Goal: Information Seeking & Learning: Learn about a topic

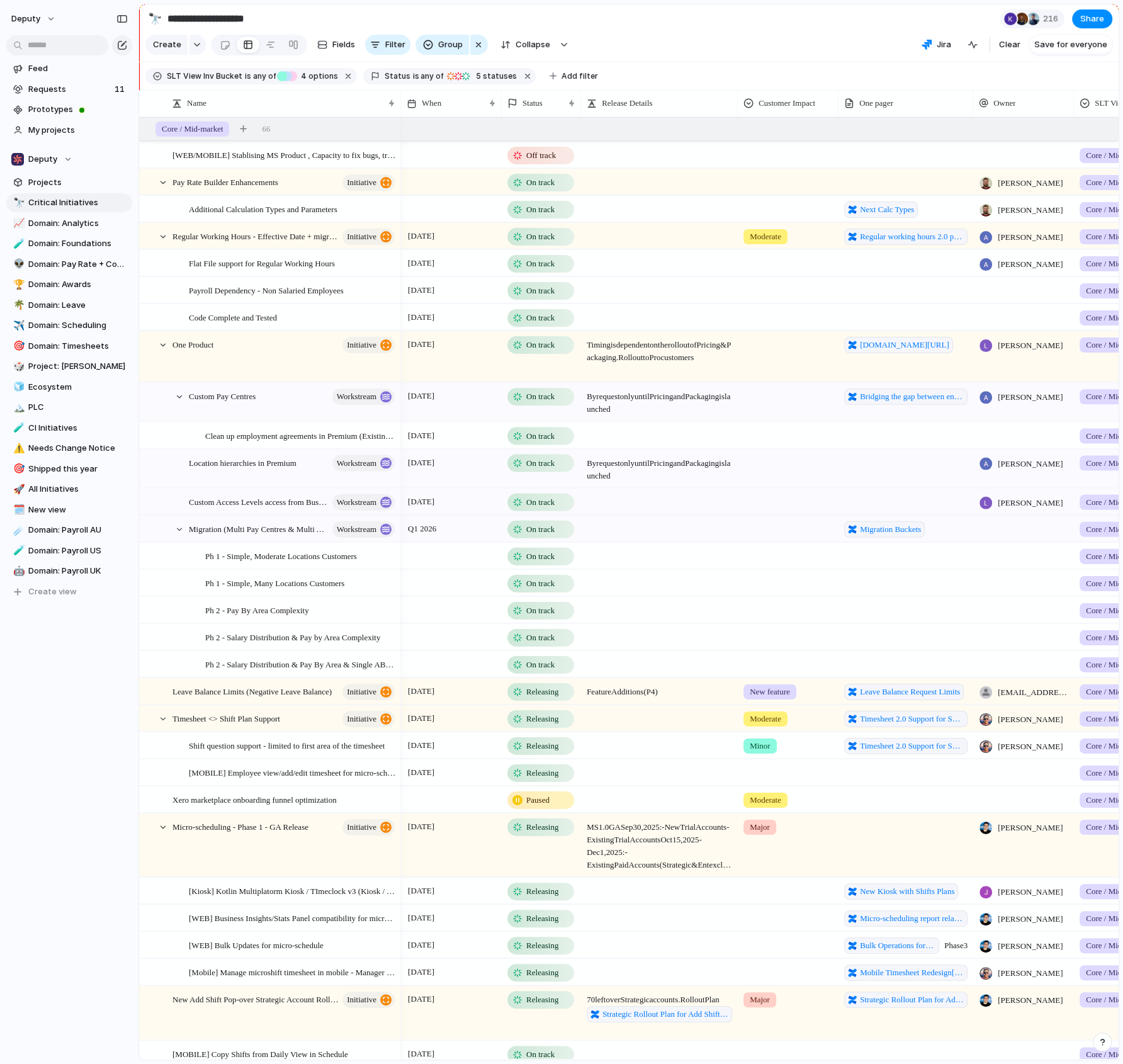
scroll to position [0, 309]
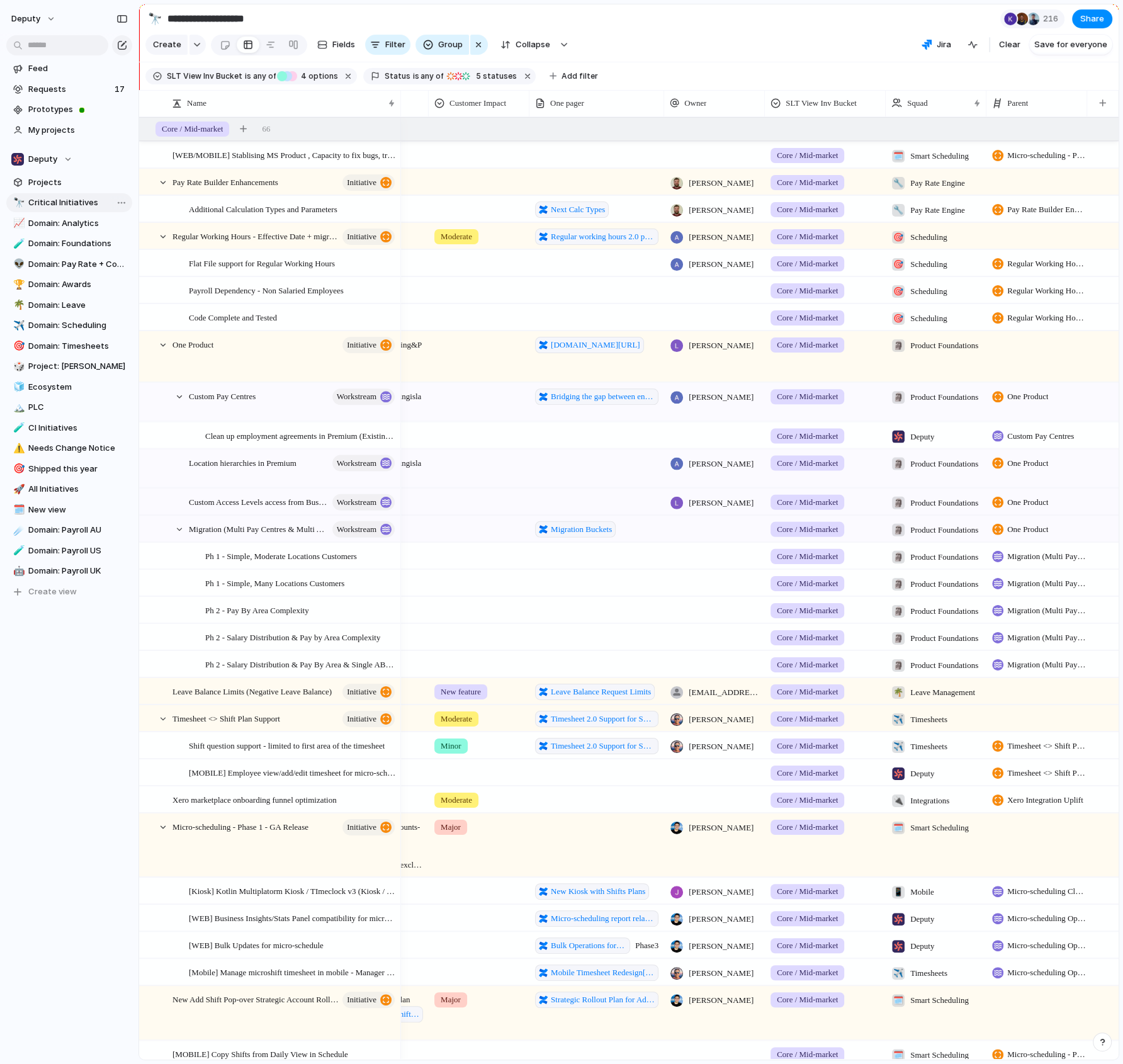
click at [57, 200] on span "Critical Initiatives" at bounding box center [78, 202] width 100 height 12
click at [245, 149] on span "[WEB/MOBILE] Stablising MS Product , Capacity to fix bugs, triage feedback, one…" at bounding box center [284, 155] width 224 height 15
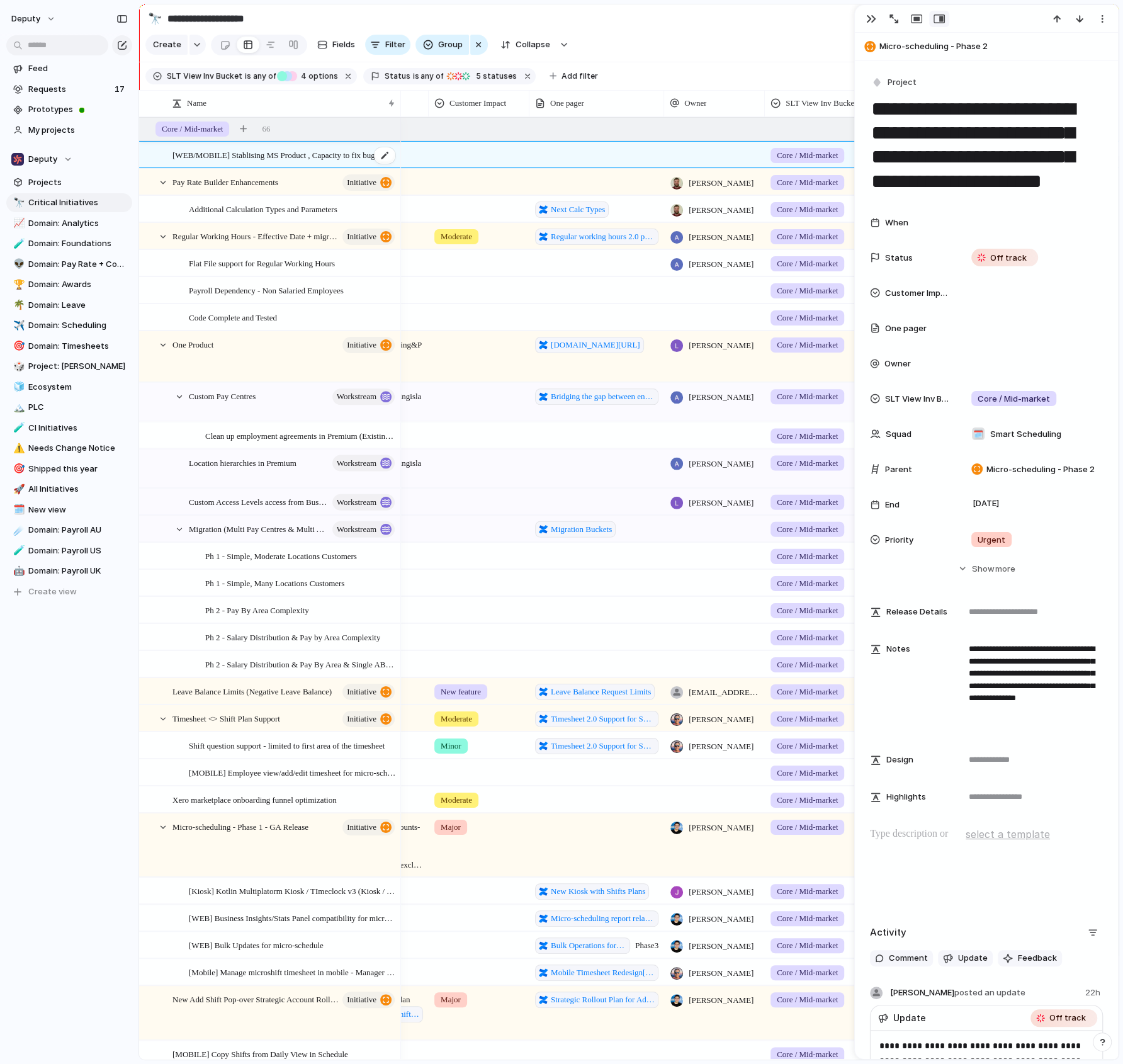
scroll to position [0, 308]
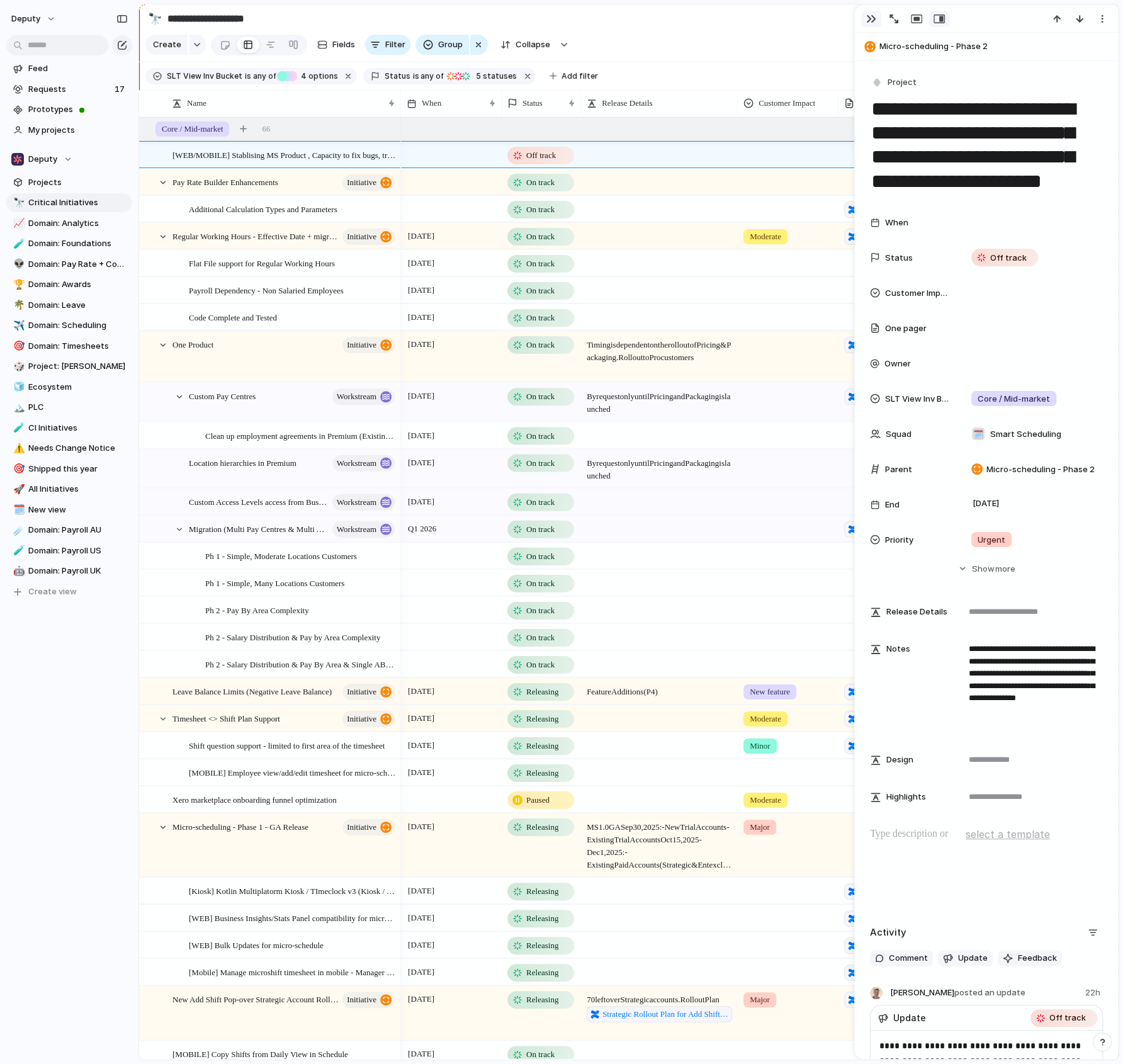
click at [864, 22] on button "button" at bounding box center [872, 19] width 20 height 16
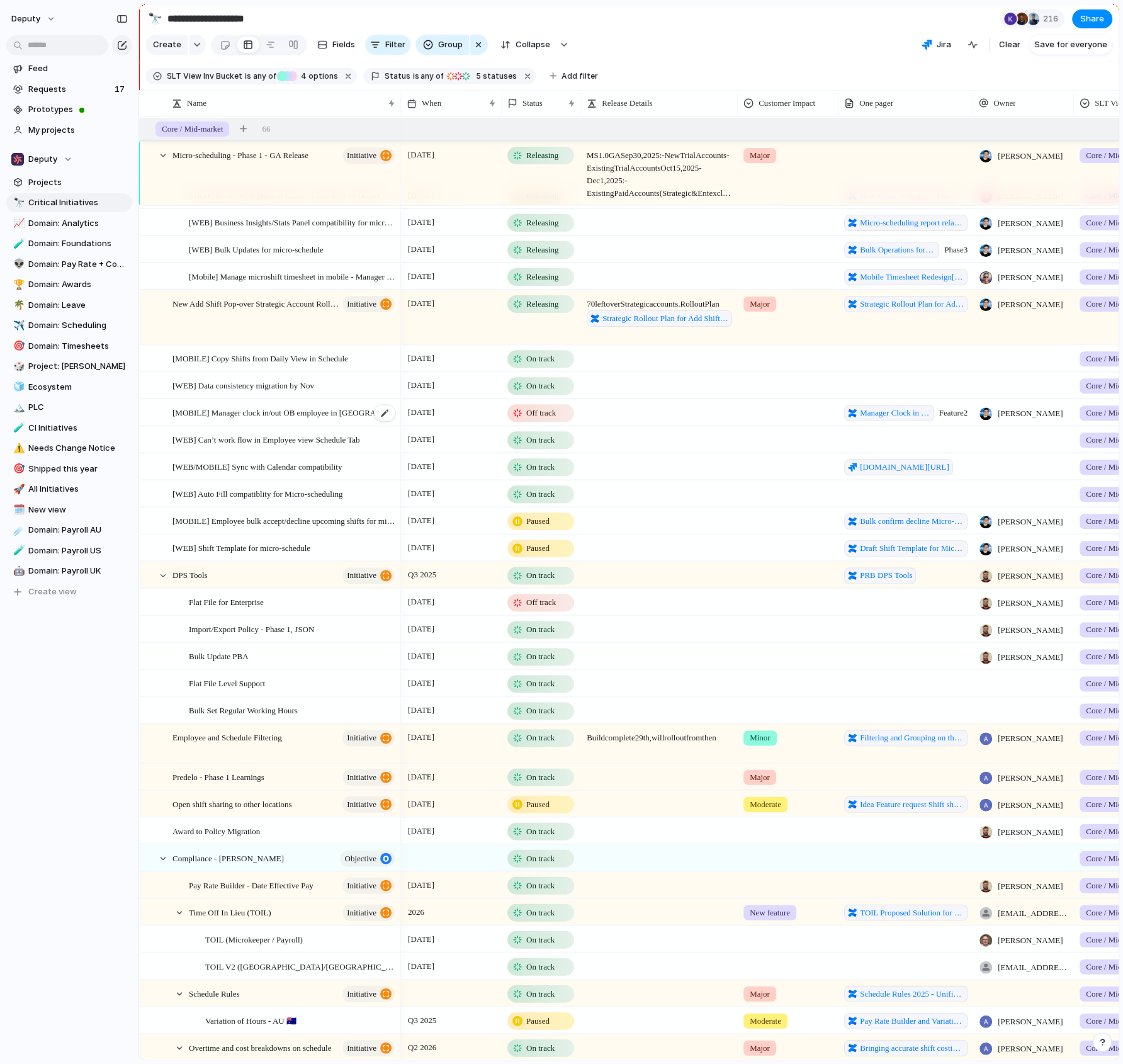
click at [281, 418] on span "[MOBILE] Manager clock in/out OB employee in [GEOGRAPHIC_DATA]" at bounding box center [284, 412] width 224 height 15
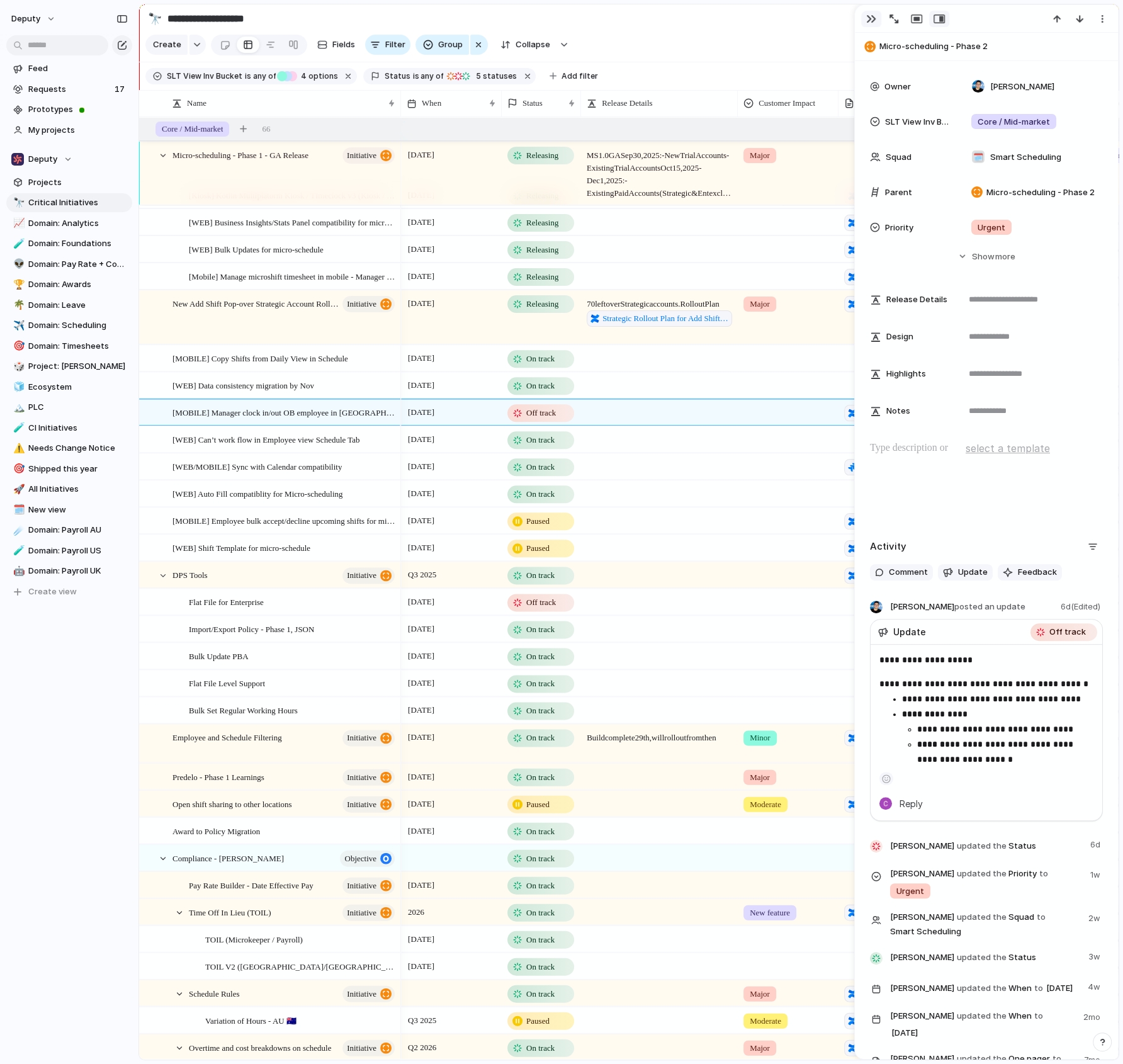
click at [864, 19] on button "button" at bounding box center [872, 19] width 20 height 16
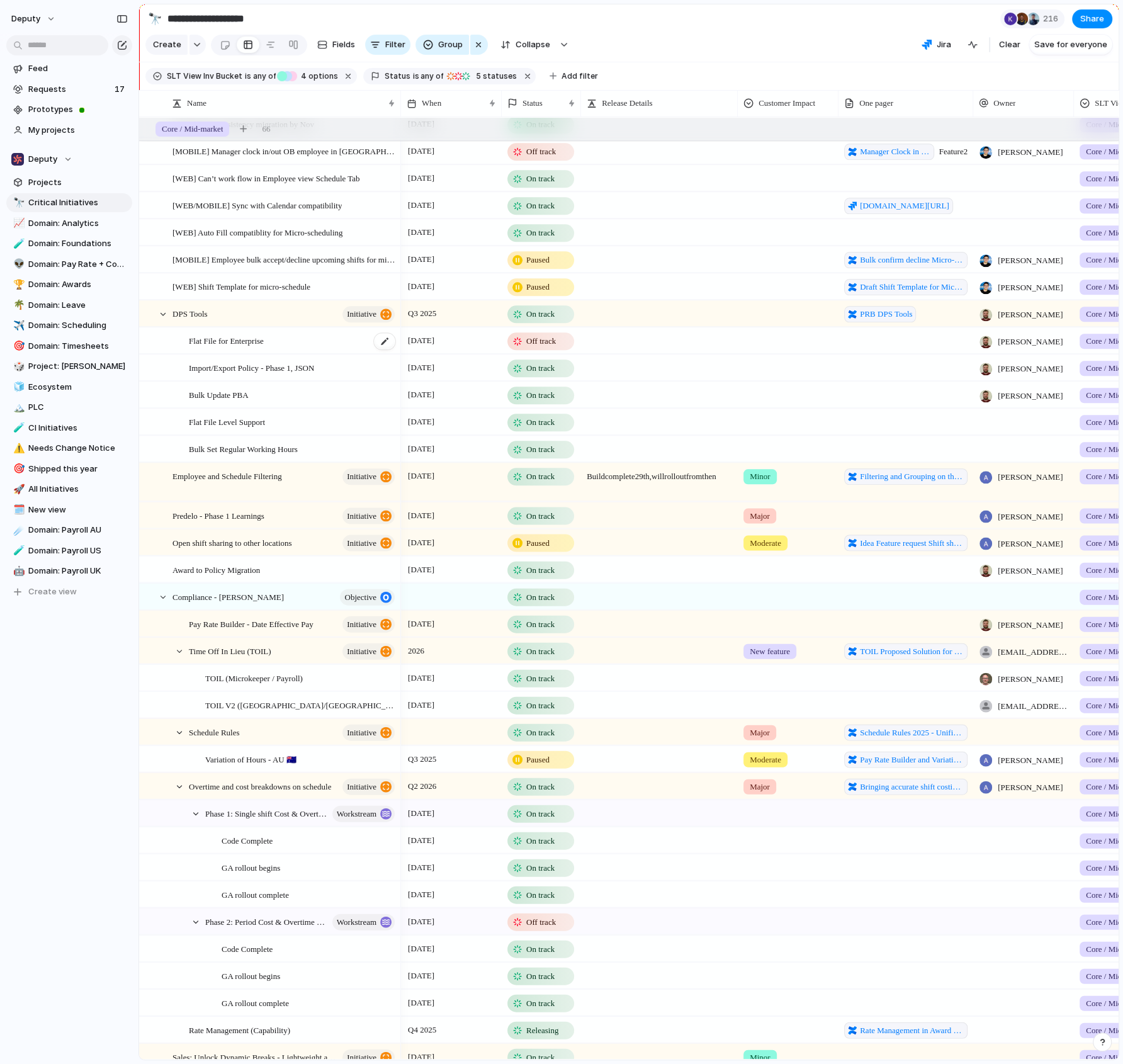
click at [353, 340] on div "Flat File for Enterprise" at bounding box center [293, 341] width 208 height 26
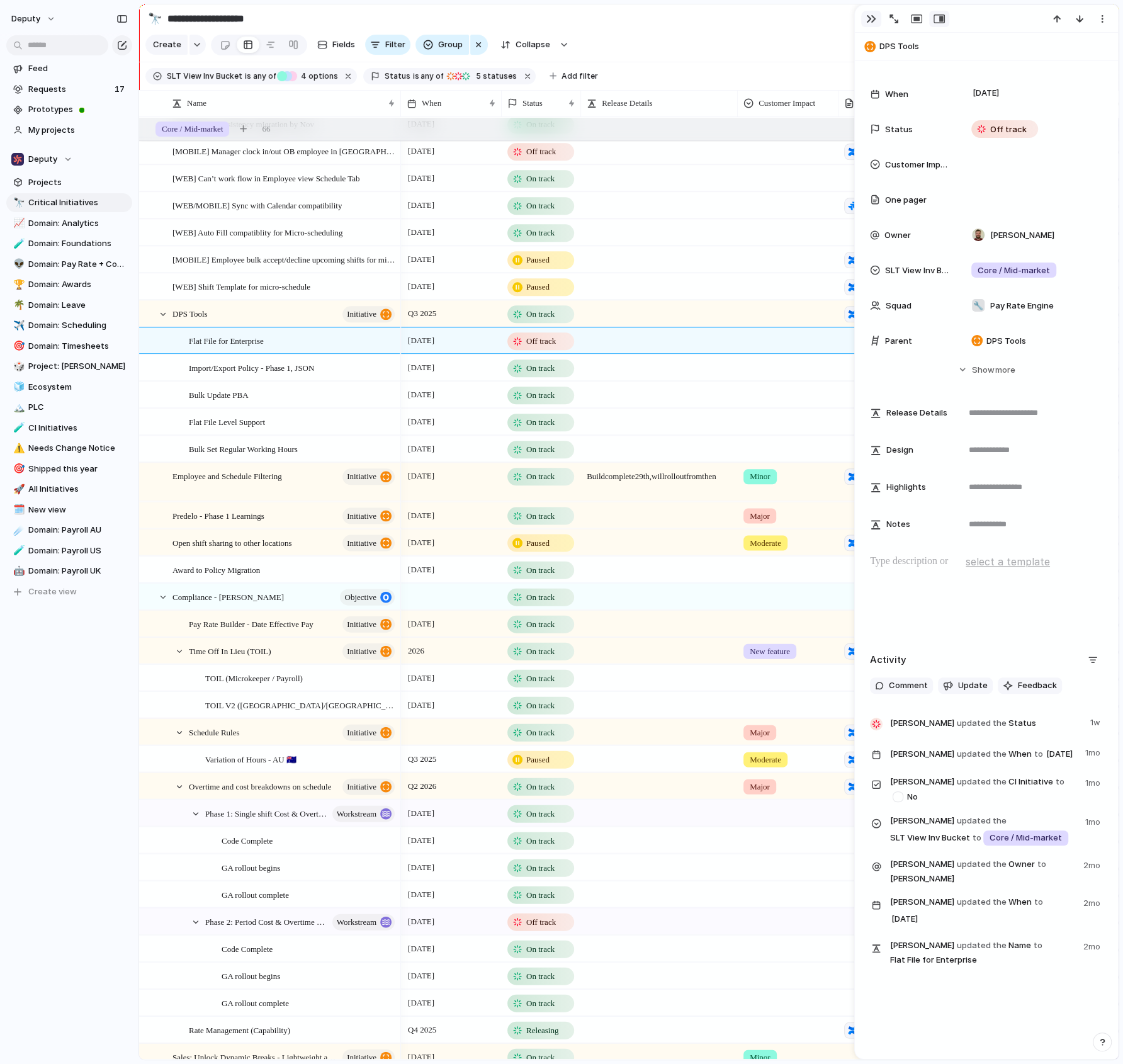
click at [865, 16] on button "button" at bounding box center [872, 19] width 20 height 16
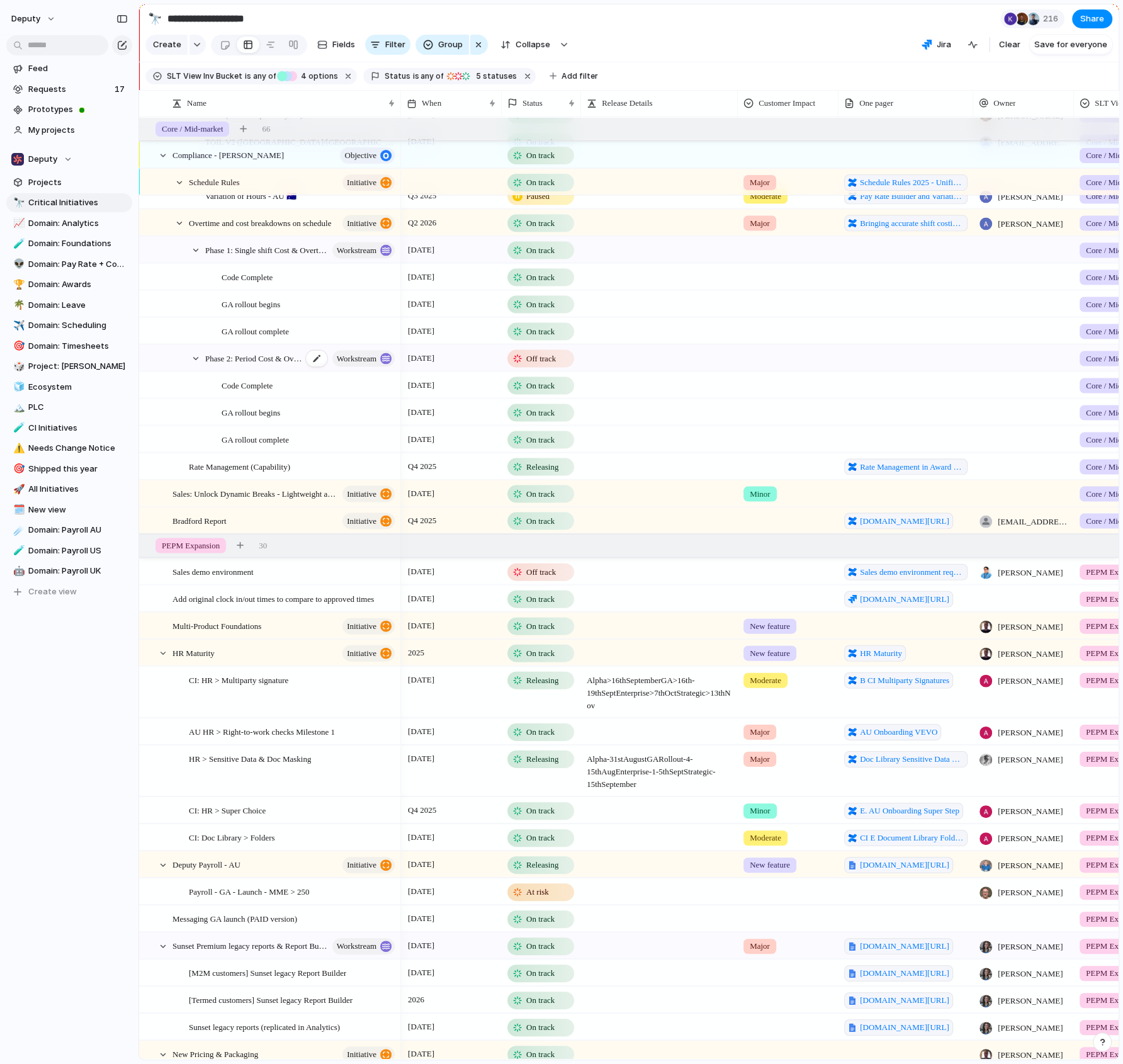
click at [257, 352] on span "Phase 2: Period Cost & Overtime warning (single & bulk)" at bounding box center [254, 358] width 97 height 15
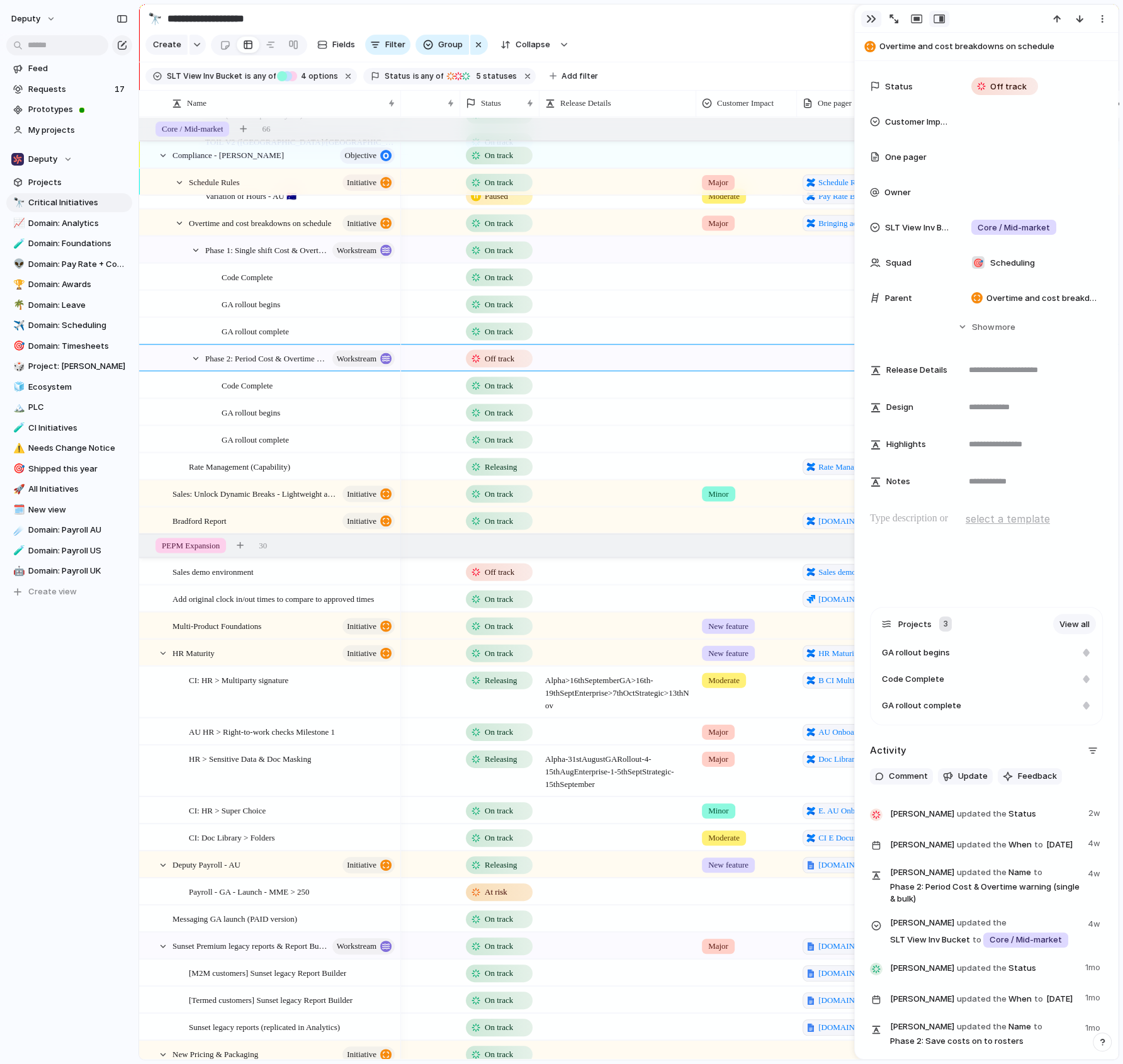
click at [864, 16] on button "button" at bounding box center [872, 19] width 20 height 16
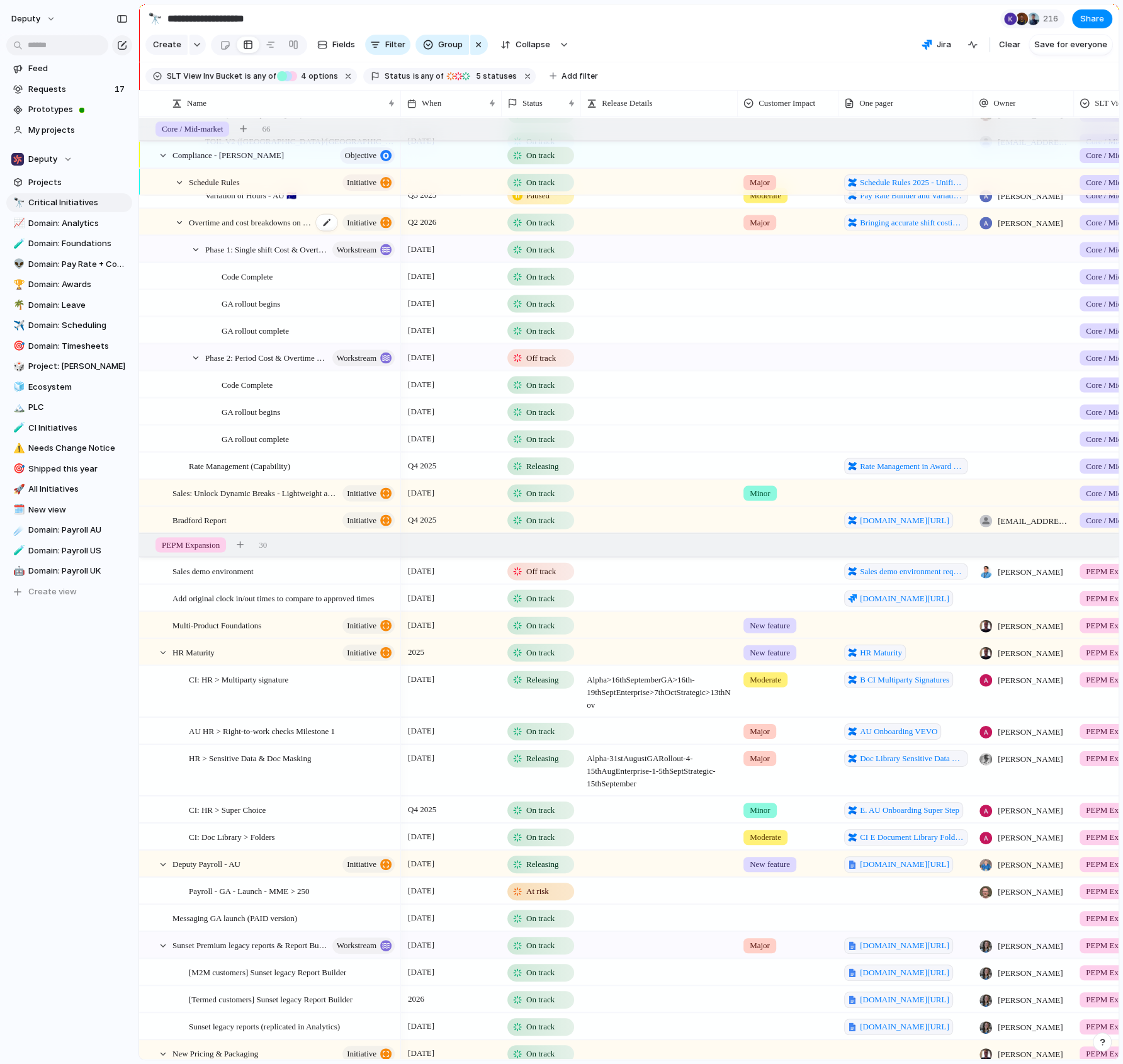
click at [243, 217] on span "Overtime and cost breakdowns on schedule" at bounding box center [251, 222] width 124 height 15
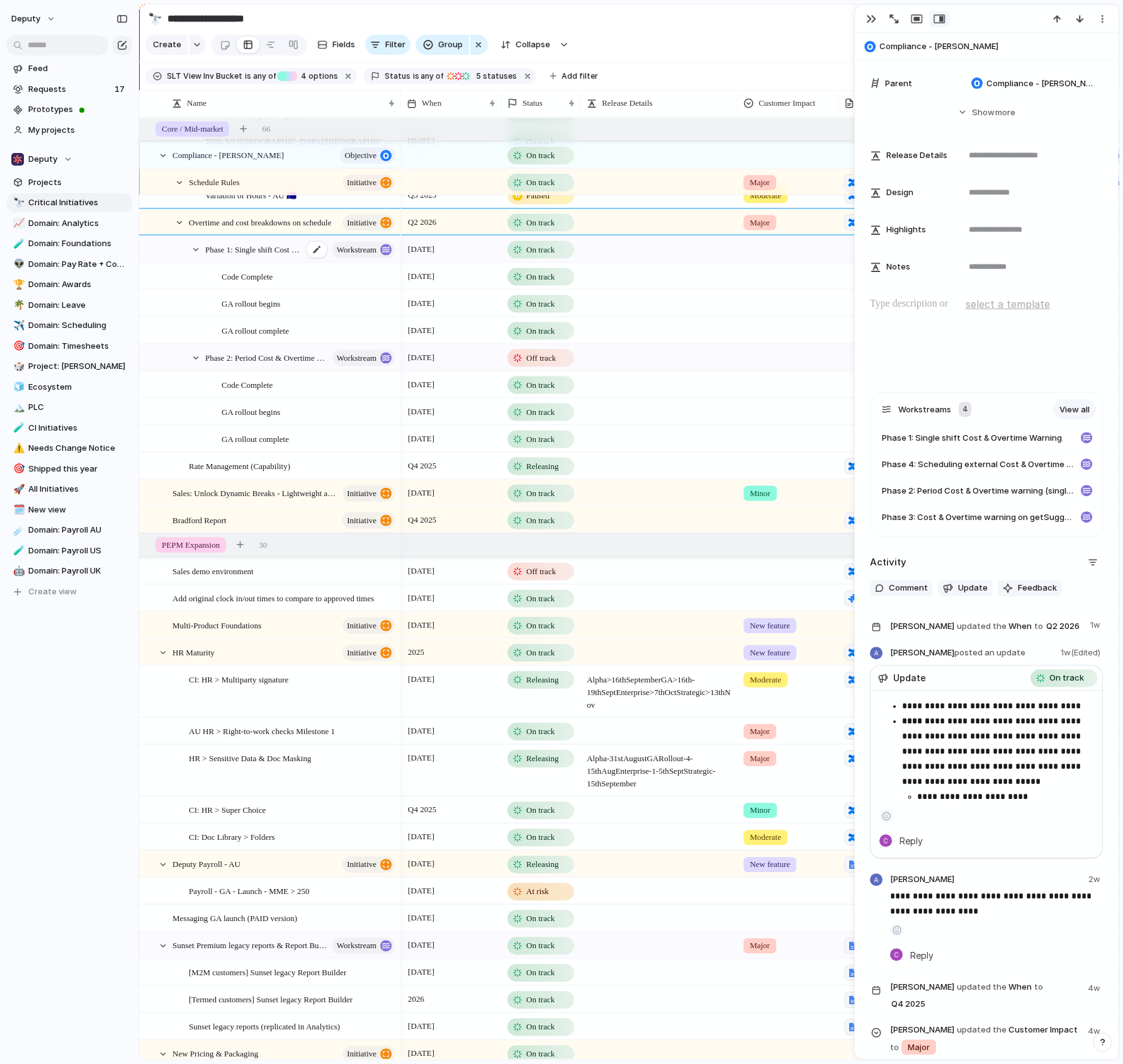
click at [287, 243] on span "Phase 1: Single shift Cost & Overtime Warning" at bounding box center [254, 248] width 97 height 15
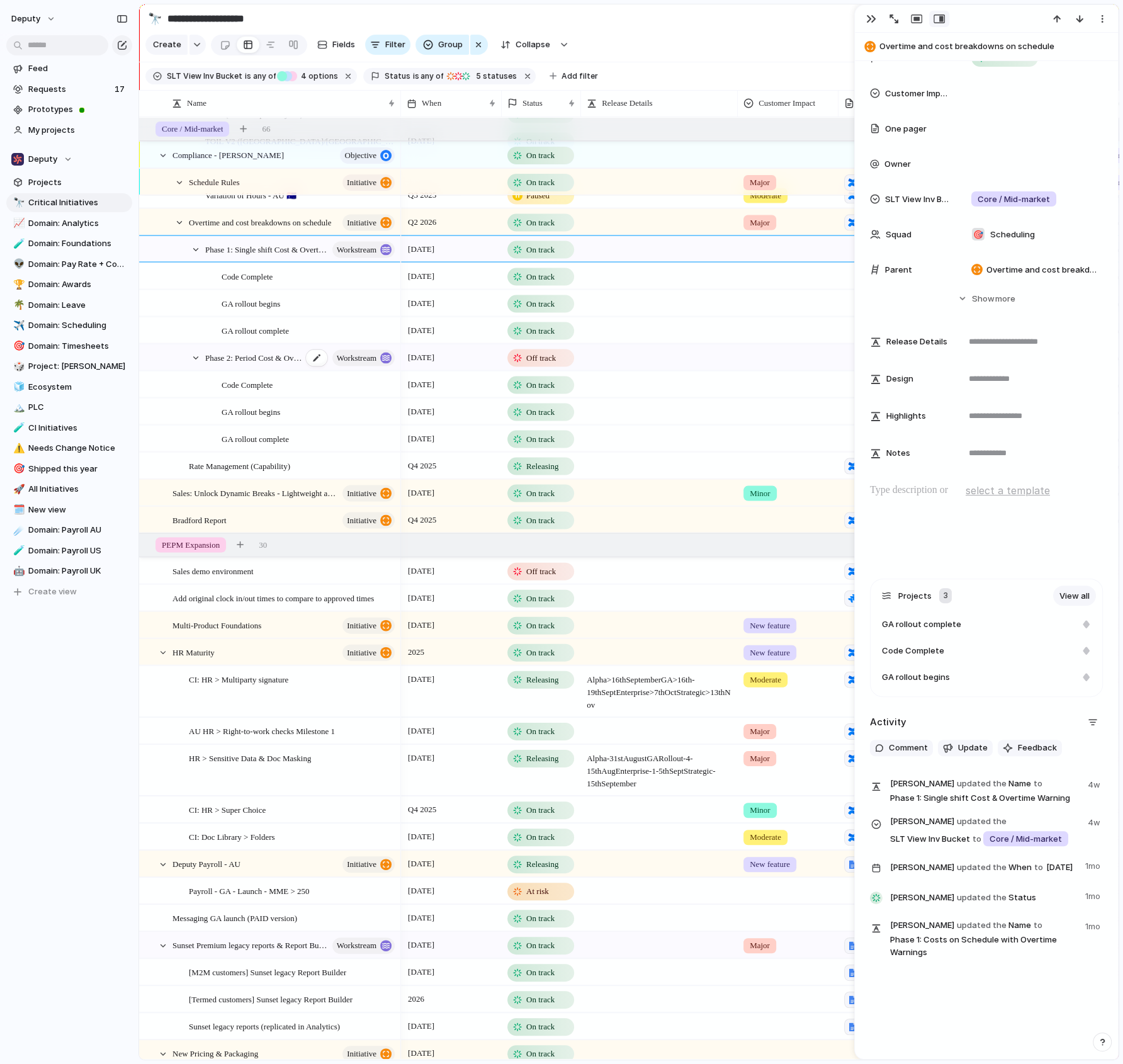
click at [266, 360] on span "Phase 2: Period Cost & Overtime warning (single & bulk)" at bounding box center [254, 357] width 97 height 15
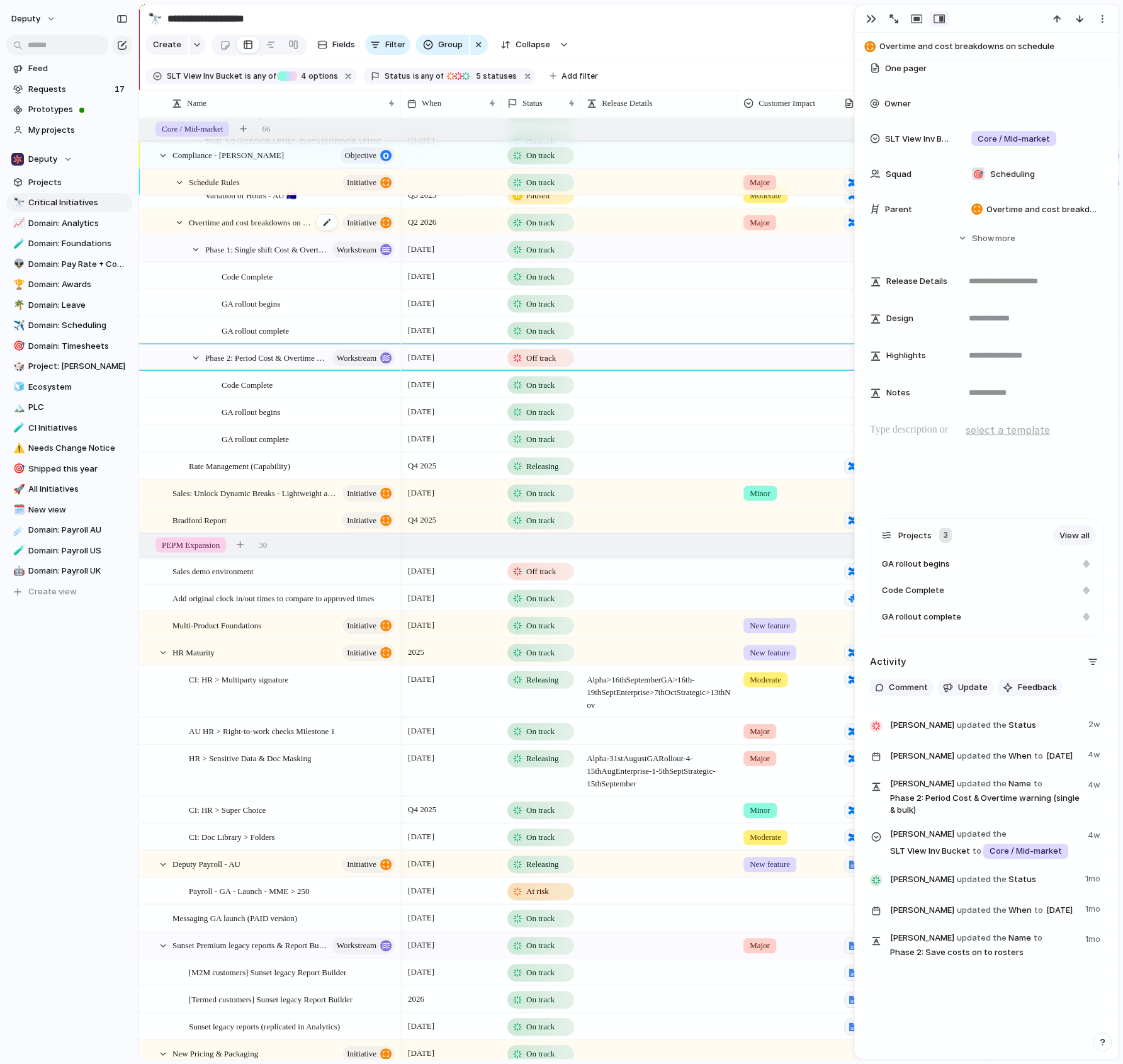
click at [286, 219] on span "Overtime and cost breakdowns on schedule" at bounding box center [251, 222] width 124 height 15
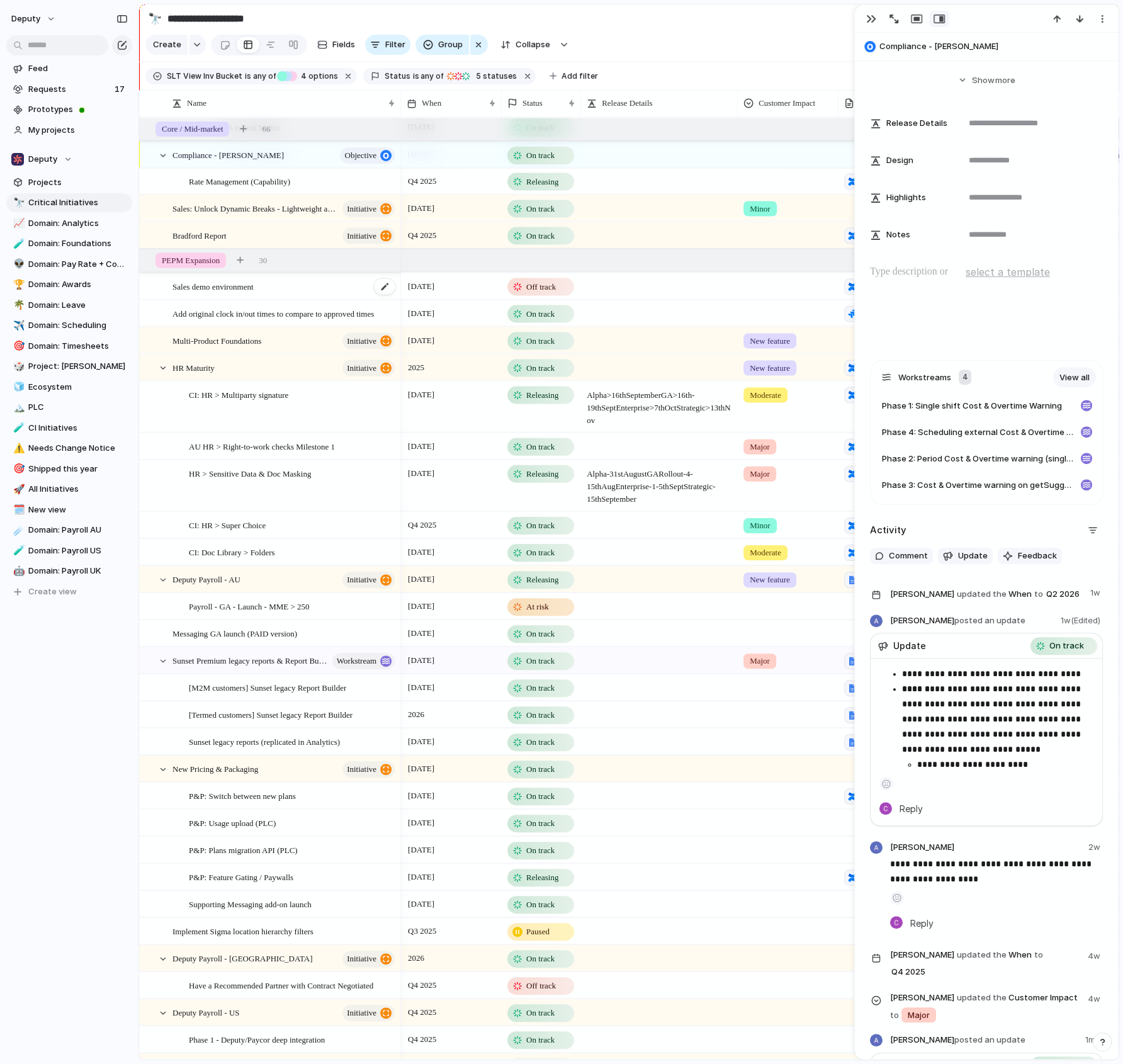
click at [312, 281] on div "Sales demo environment" at bounding box center [284, 285] width 224 height 26
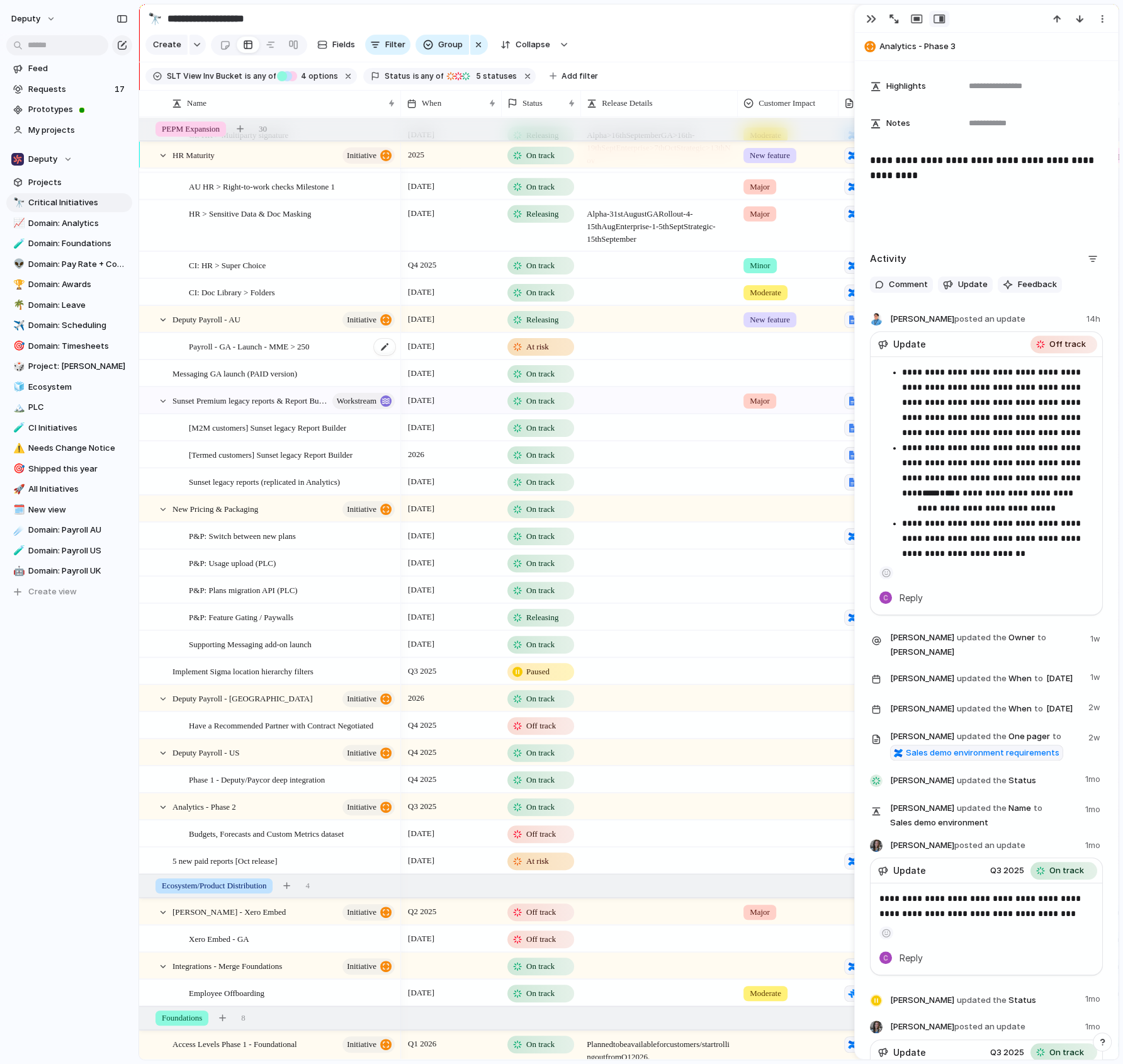
click at [346, 347] on div "Payroll - GA - Launch - MME > 250" at bounding box center [293, 346] width 208 height 26
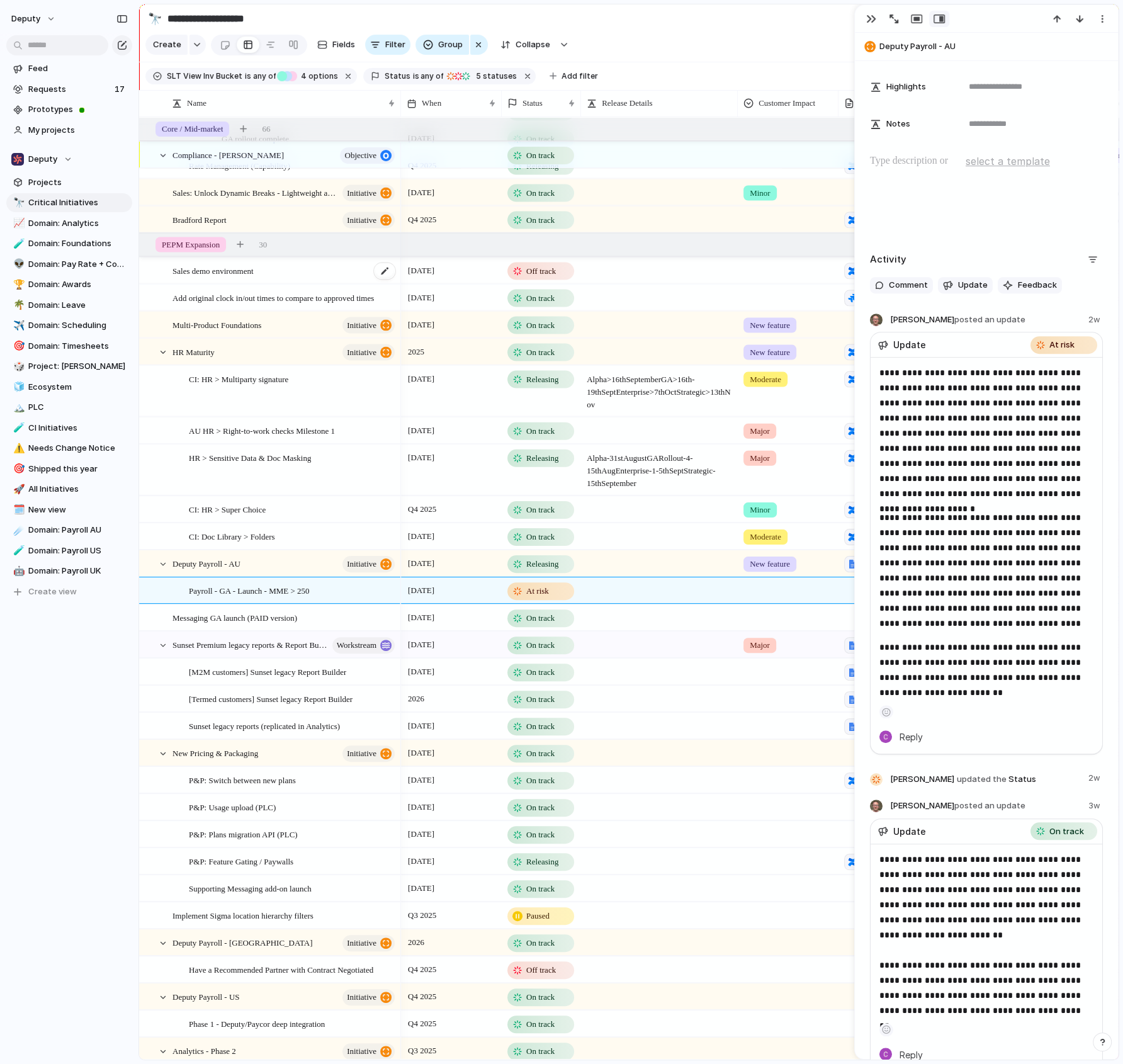
click at [369, 271] on div "Sales demo environment" at bounding box center [284, 270] width 224 height 26
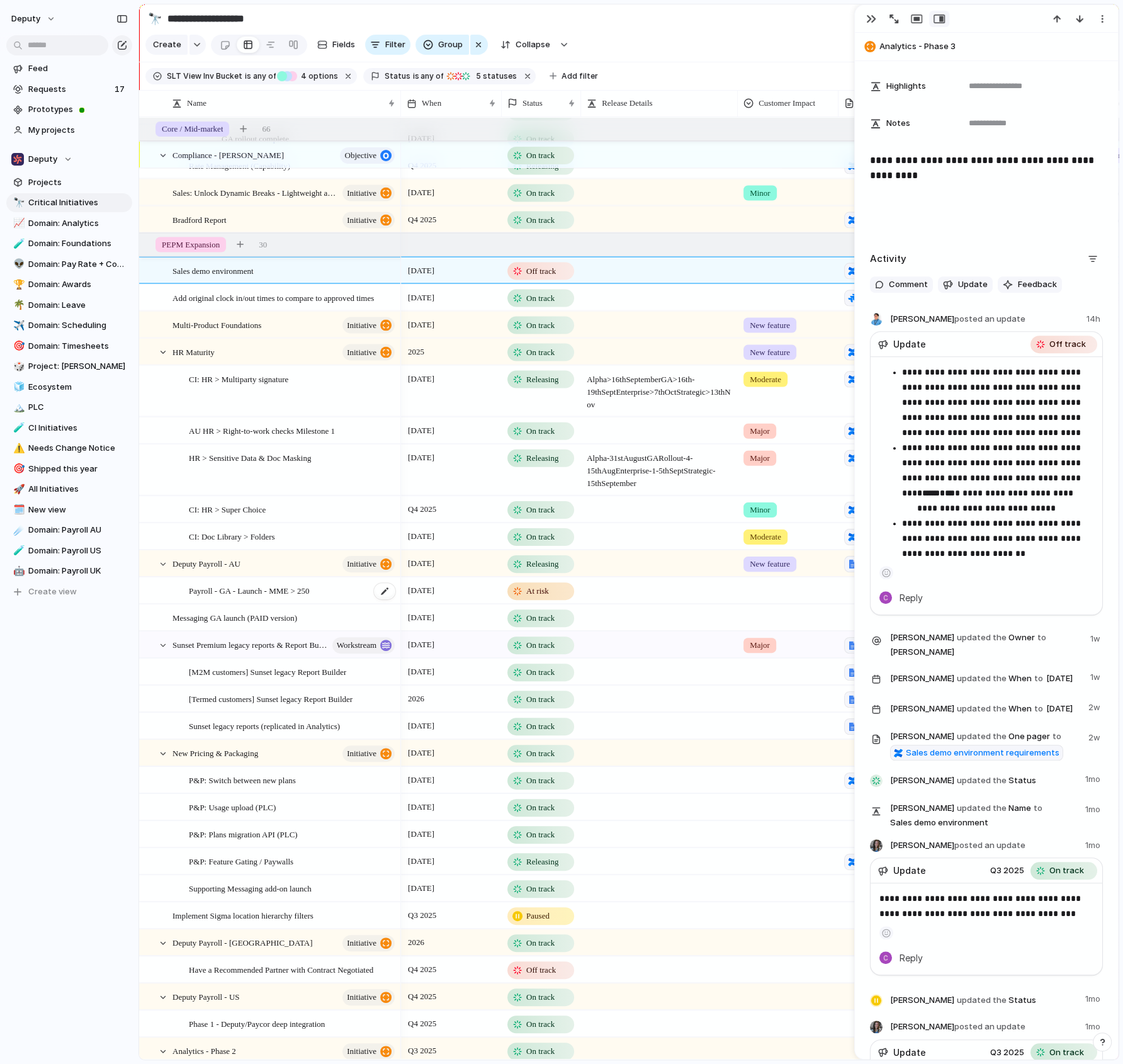
click at [347, 584] on div "Payroll - GA - Launch - MME > 250" at bounding box center [293, 591] width 208 height 26
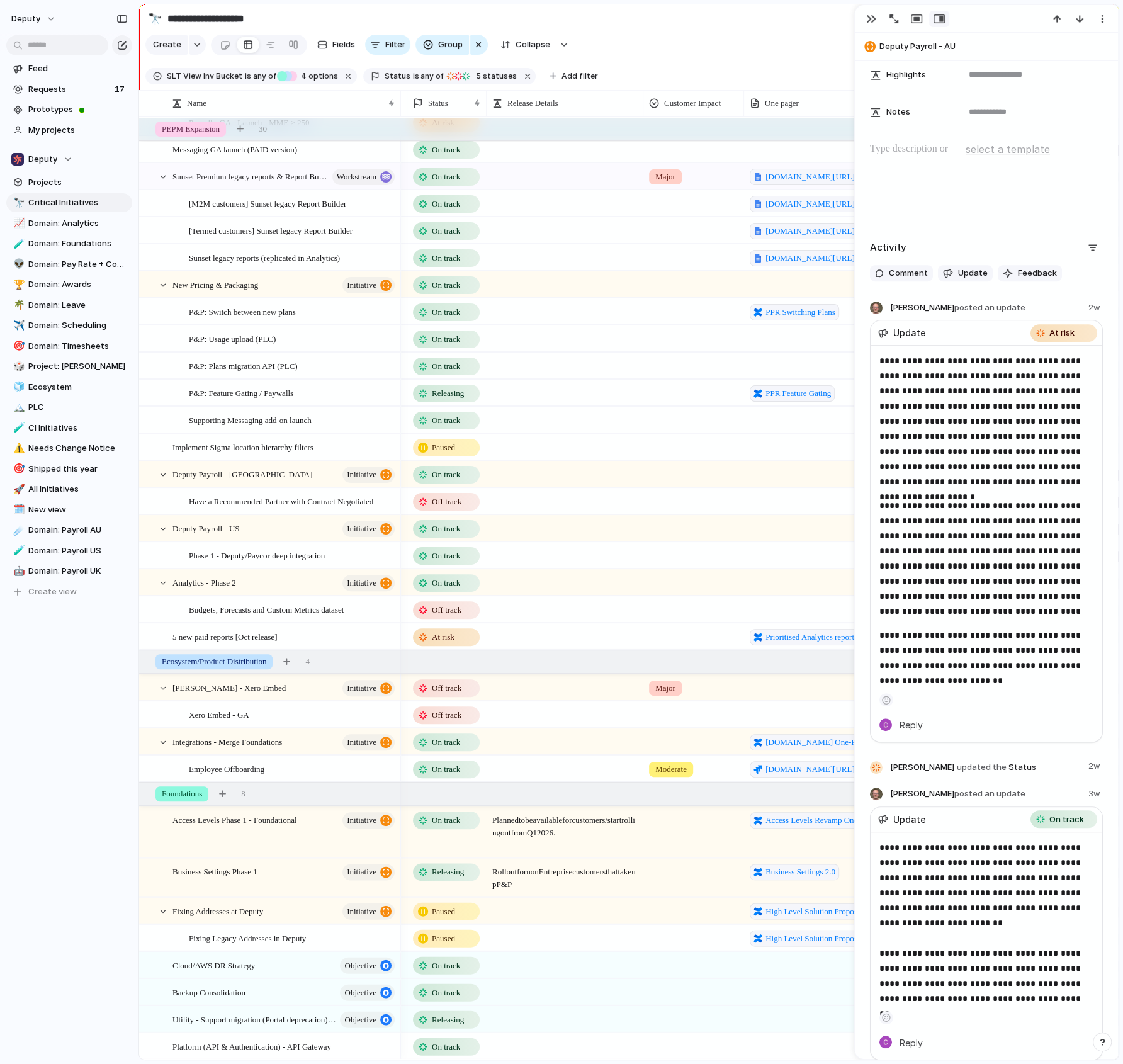
scroll to position [0, 118]
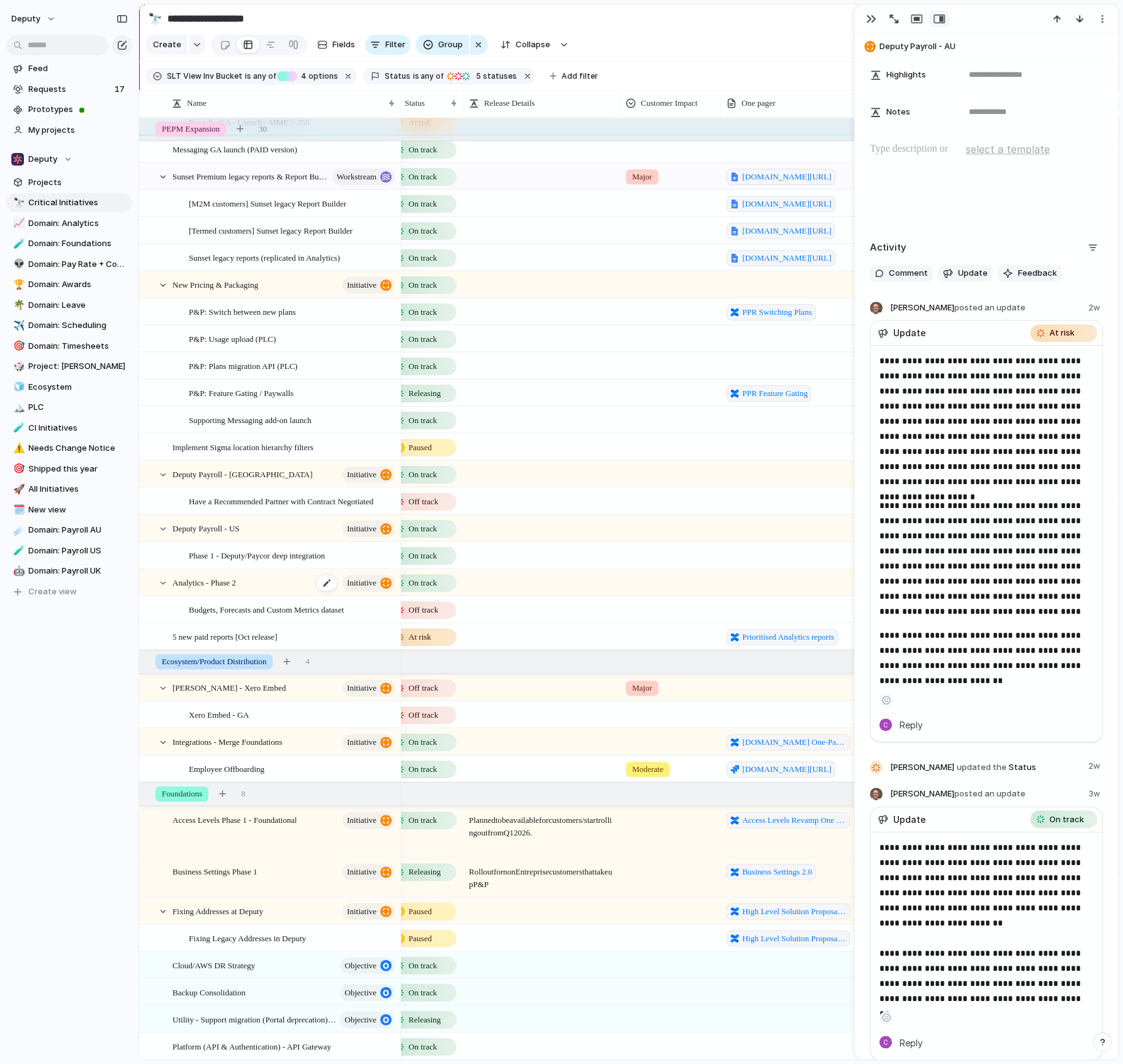
click at [280, 577] on div "Analytics - Phase 2 initiative" at bounding box center [284, 582] width 224 height 26
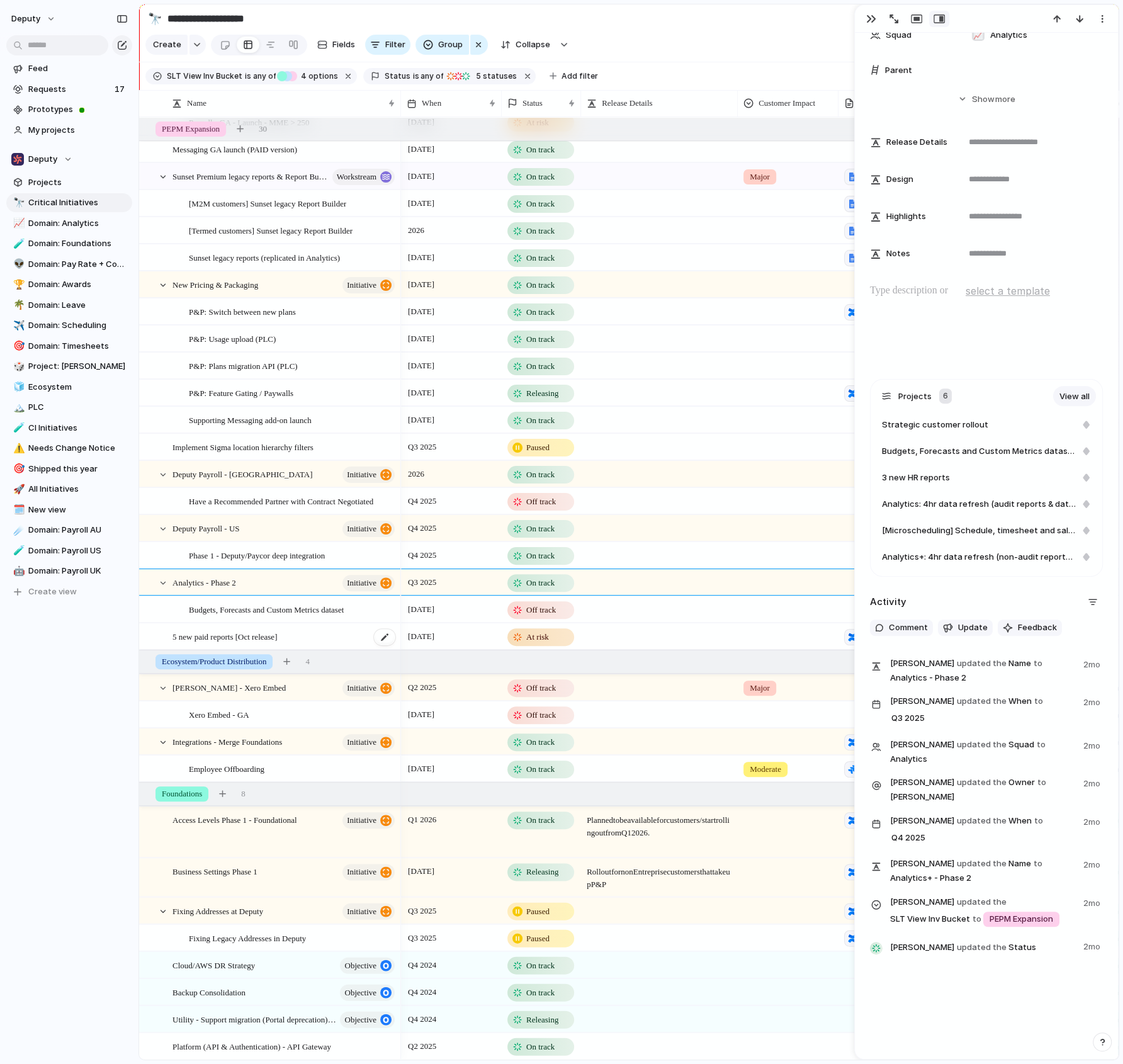
click at [323, 641] on div "5 new paid reports [Oct release]" at bounding box center [284, 637] width 224 height 26
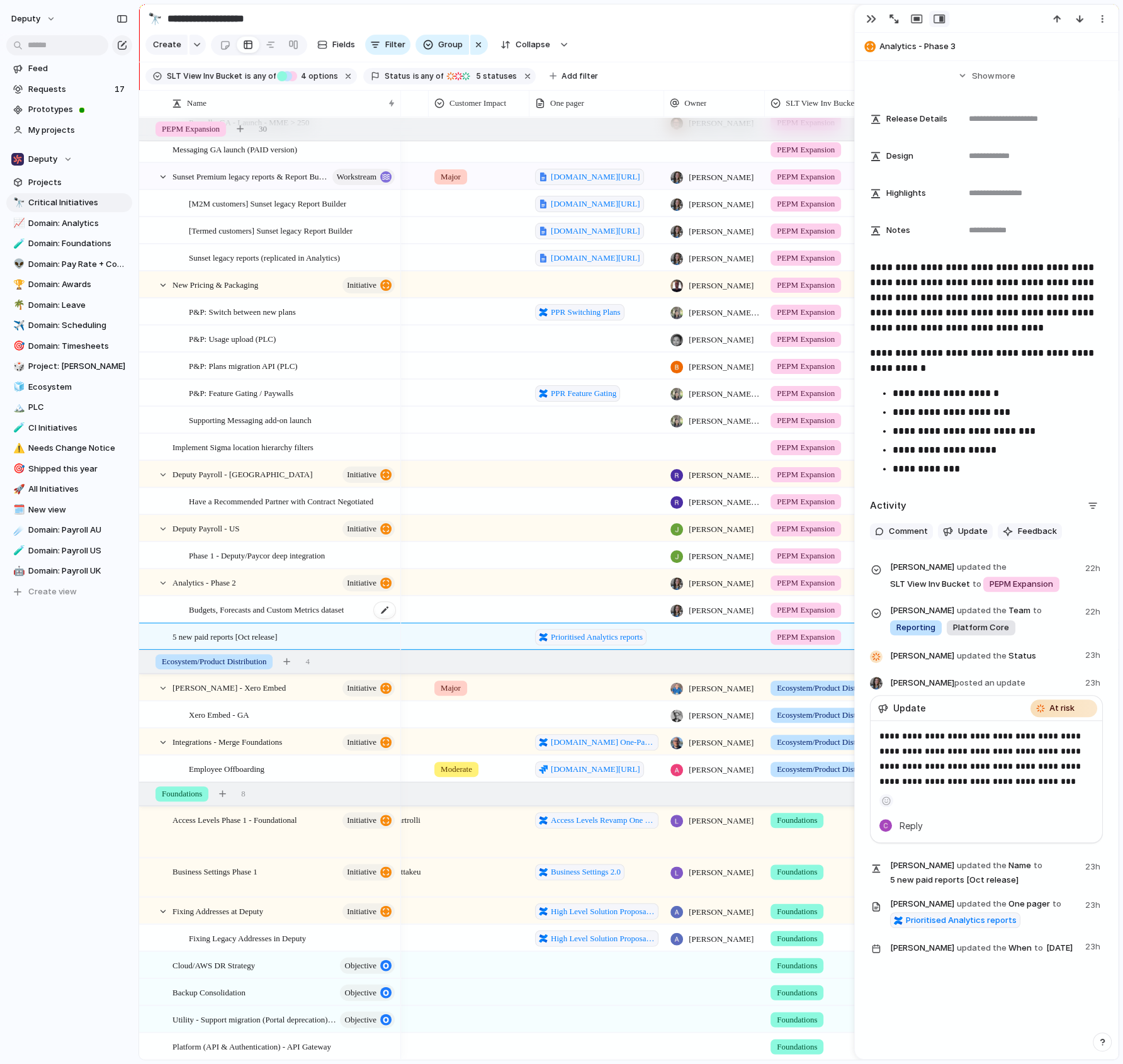
click at [341, 606] on span "Budgets, Forecasts and Custom Metrics dataset" at bounding box center [266, 610] width 155 height 15
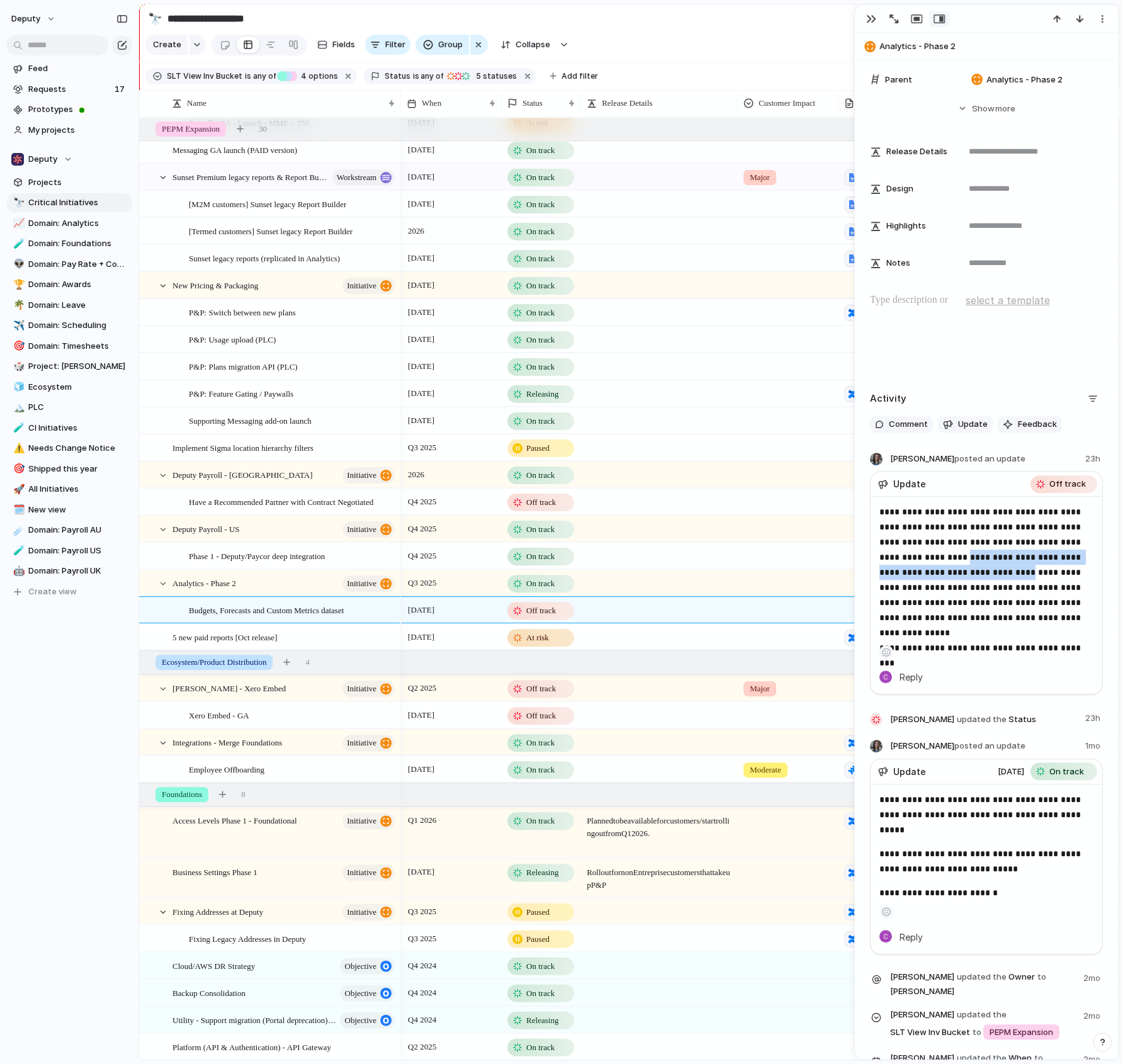
drag, startPoint x: 907, startPoint y: 554, endPoint x: 940, endPoint y: 572, distance: 37.6
click at [940, 572] on p "**********" at bounding box center [987, 572] width 215 height 136
click at [968, 572] on p "**********" at bounding box center [987, 572] width 215 height 136
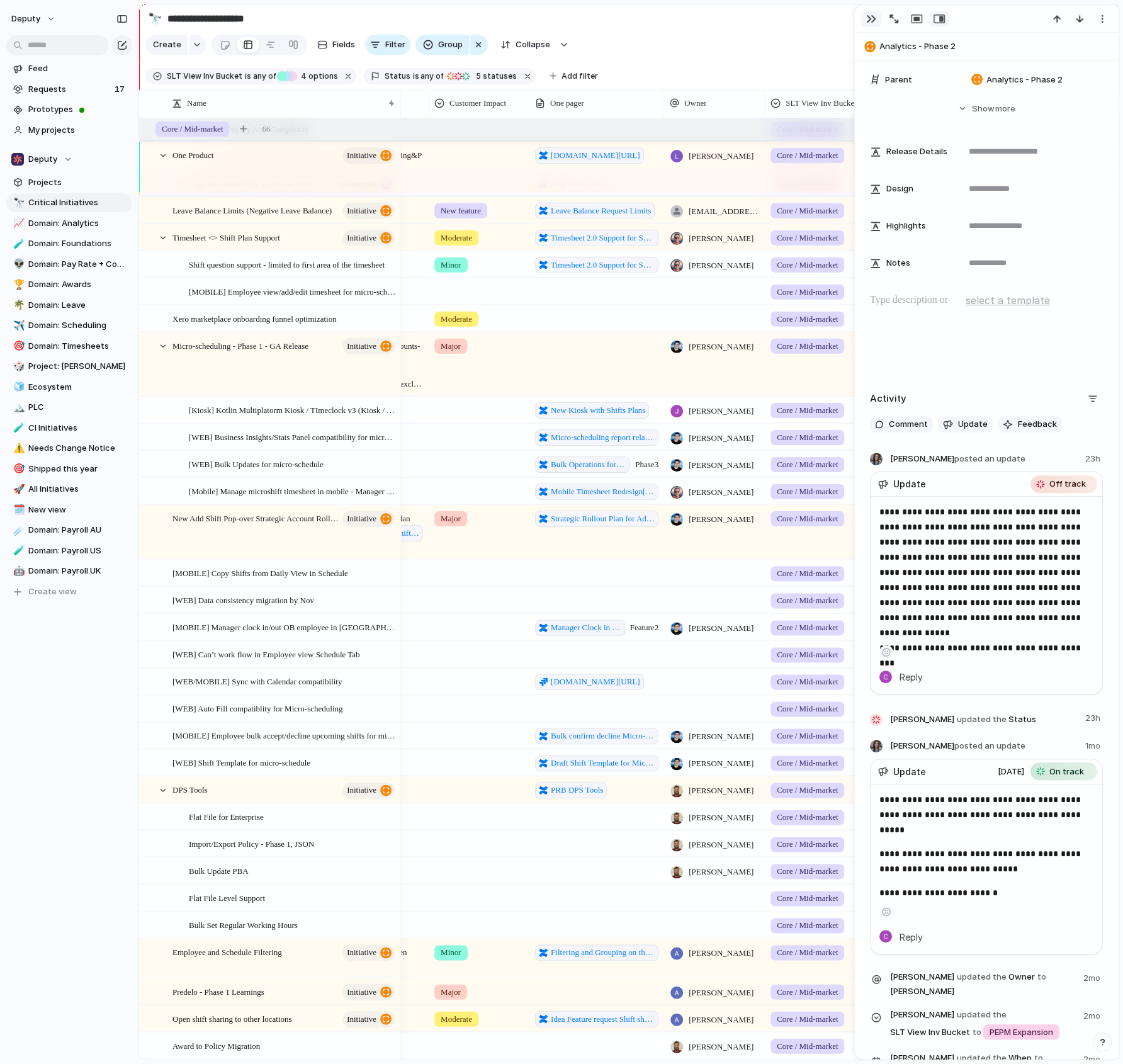
click at [867, 16] on div "button" at bounding box center [872, 19] width 10 height 10
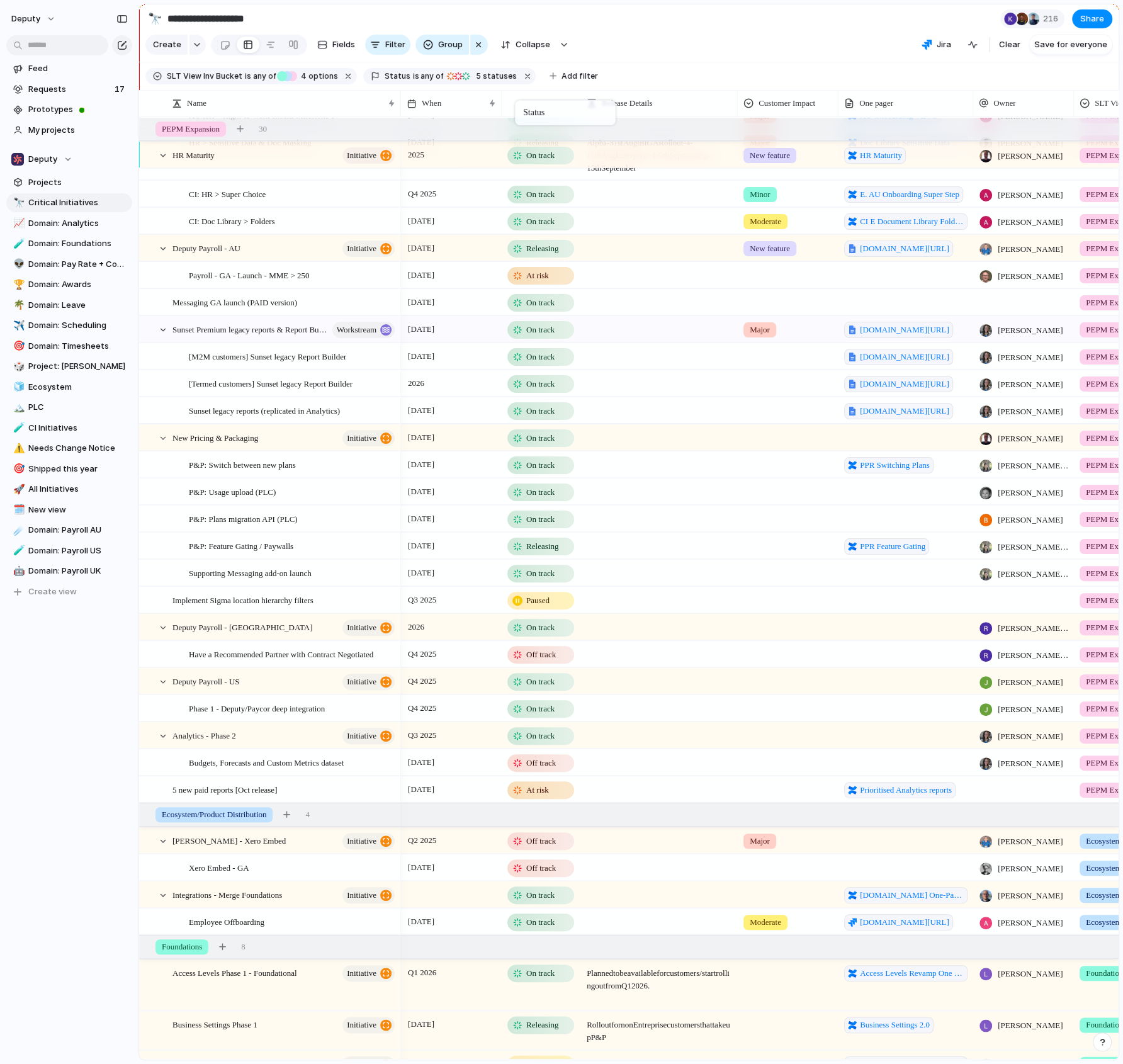
drag, startPoint x: 537, startPoint y: 100, endPoint x: 521, endPoint y: 102, distance: 16.1
click at [632, 54] on div "Modify Hide Sort ascending Sort descending" at bounding box center [562, 532] width 1123 height 1064
click at [268, 45] on div at bounding box center [270, 45] width 10 height 20
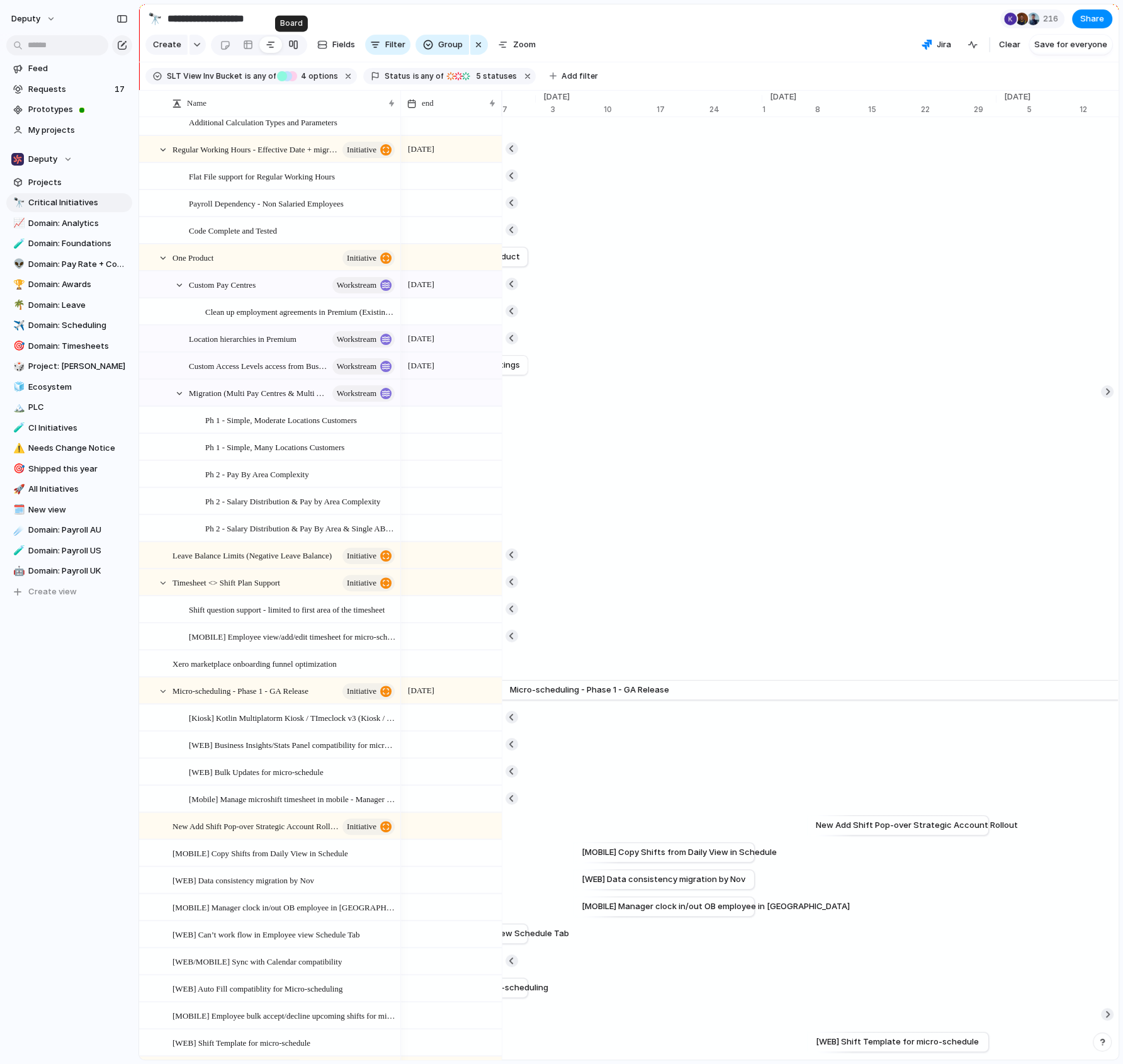
click at [289, 41] on div at bounding box center [294, 45] width 10 height 20
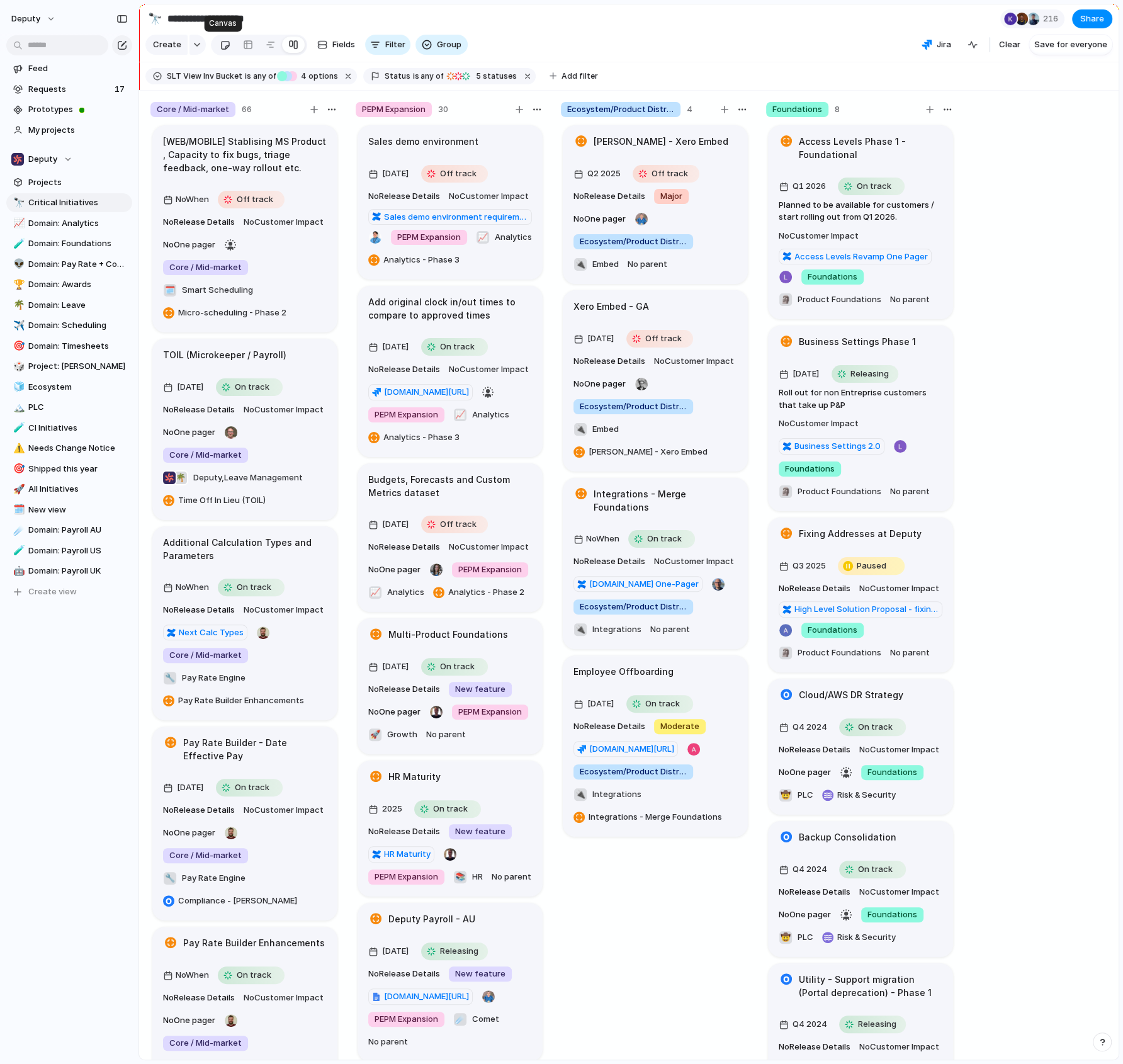
click at [223, 39] on div at bounding box center [224, 45] width 11 height 21
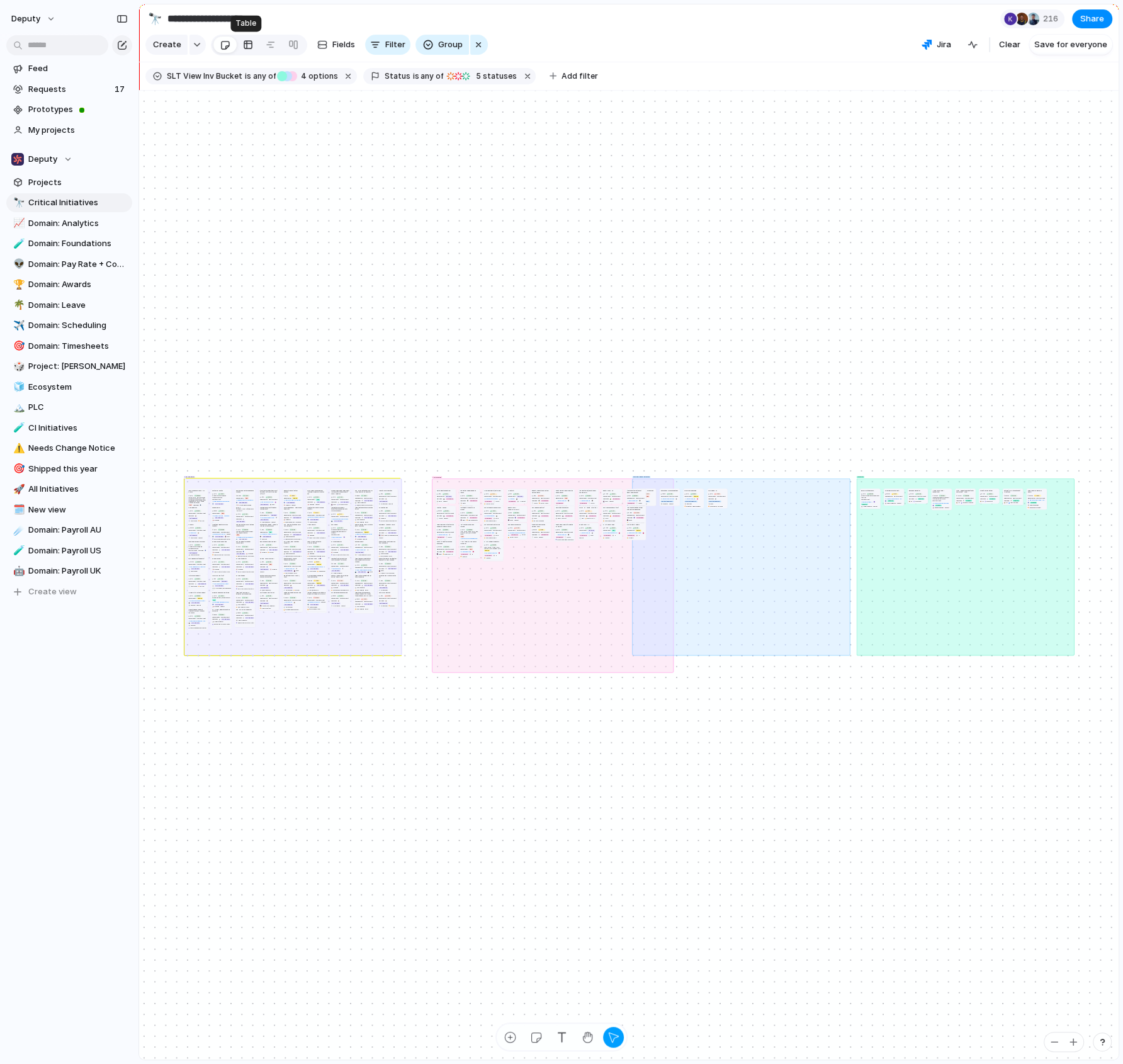
click at [245, 44] on div at bounding box center [248, 45] width 10 height 20
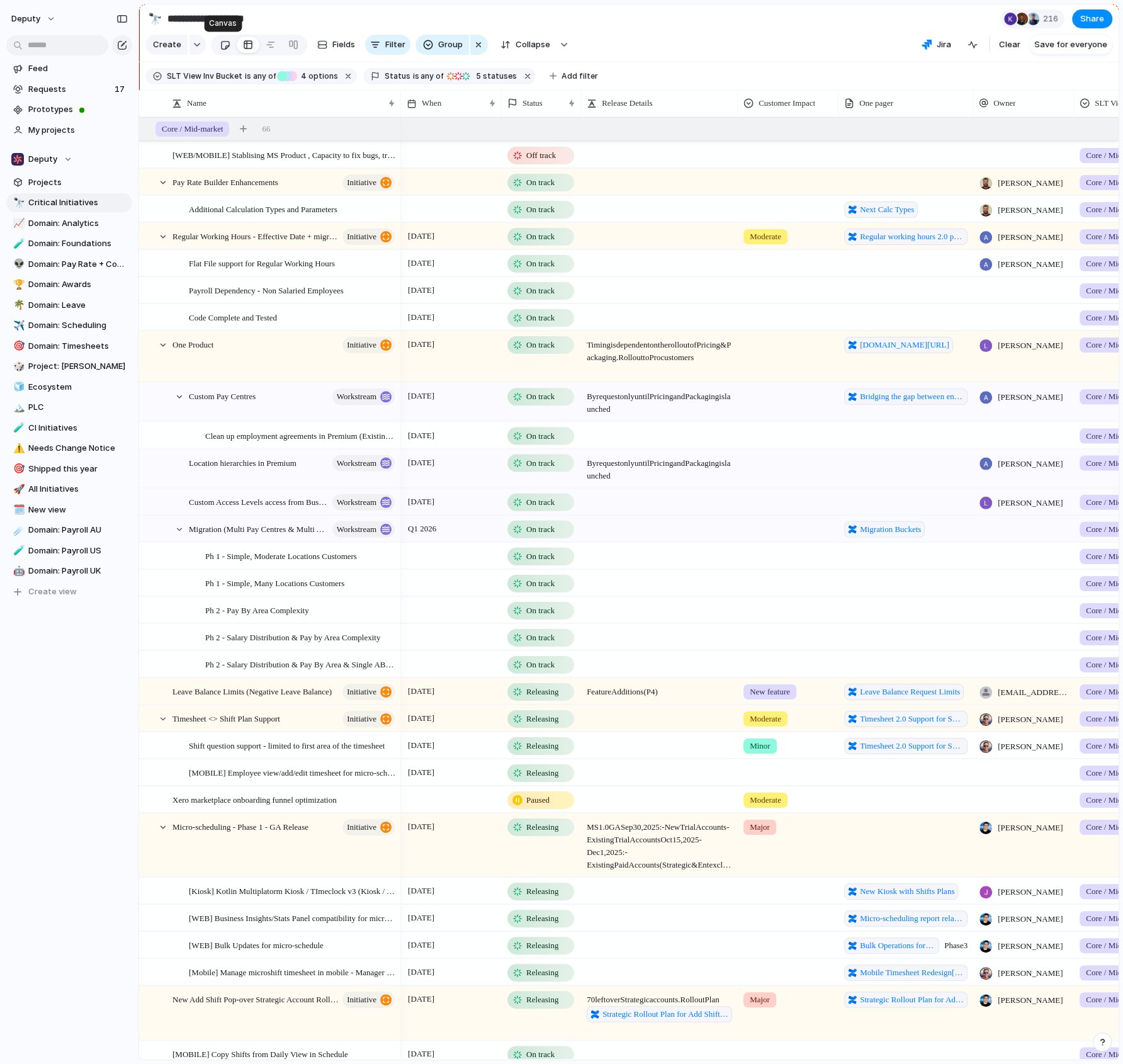
click at [228, 44] on link at bounding box center [225, 45] width 23 height 20
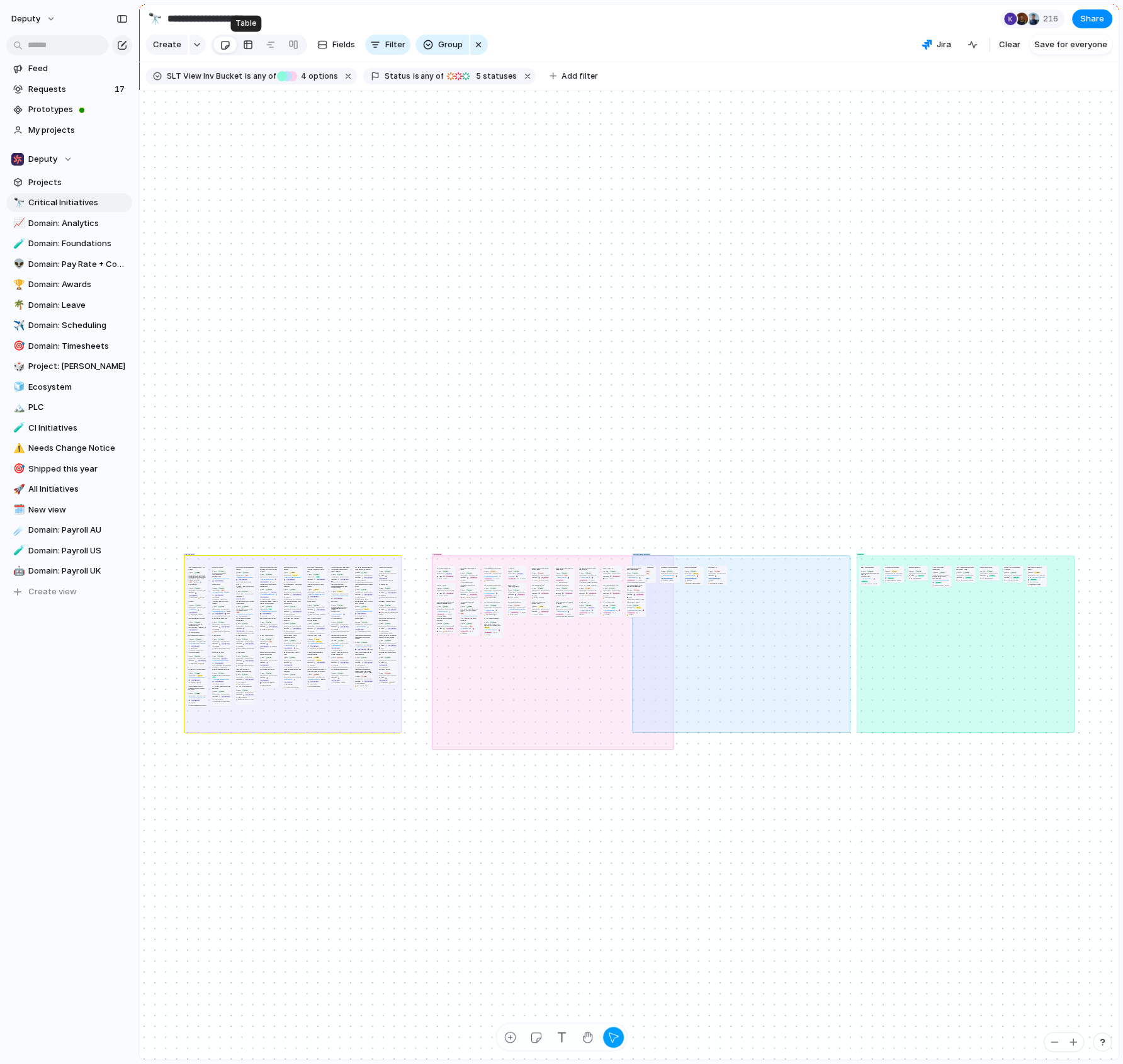
click at [243, 43] on div at bounding box center [248, 45] width 10 height 20
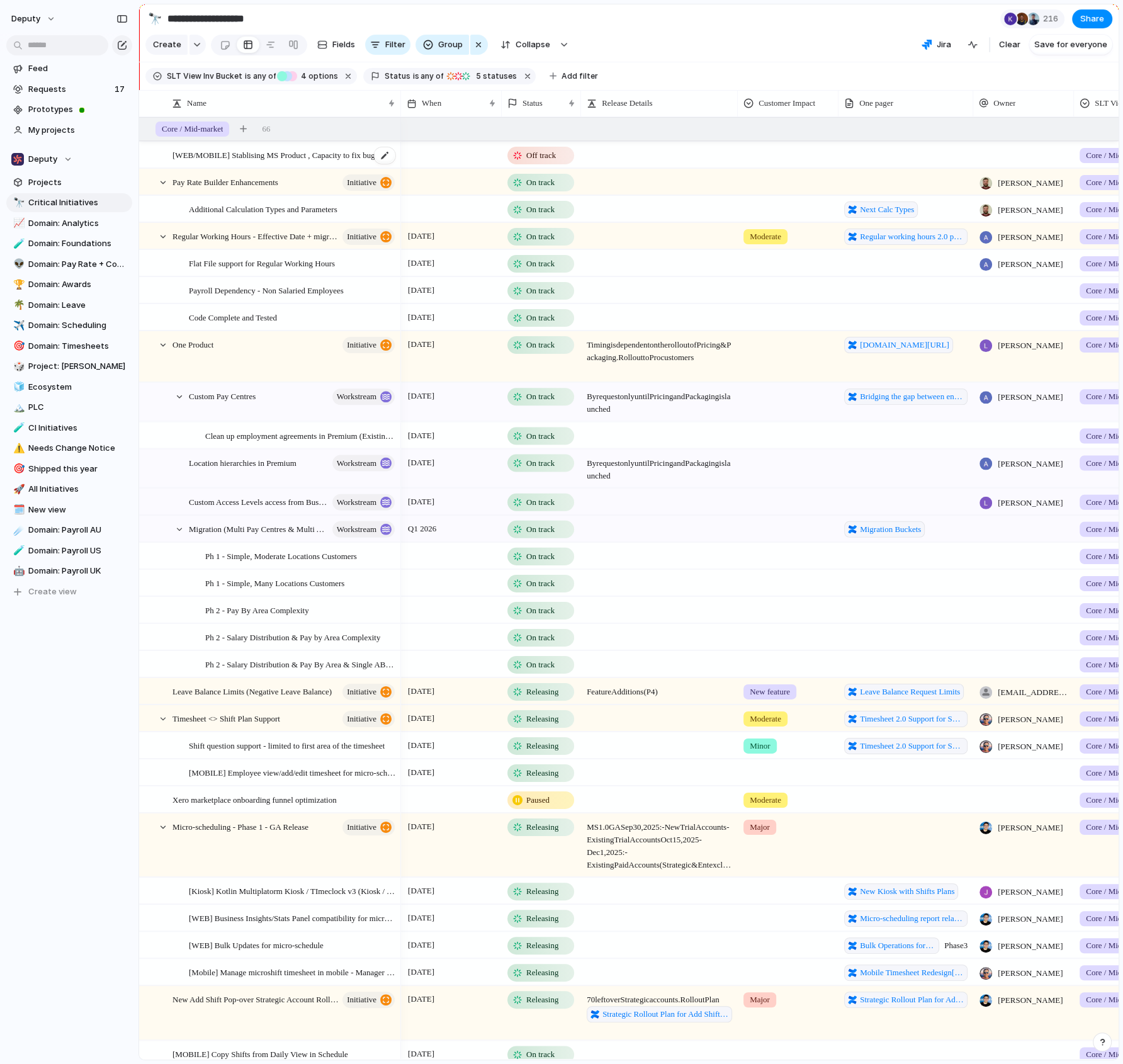
click at [303, 148] on span "[WEB/MOBILE] Stablising MS Product , Capacity to fix bugs, triage feedback, one…" at bounding box center [284, 155] width 224 height 15
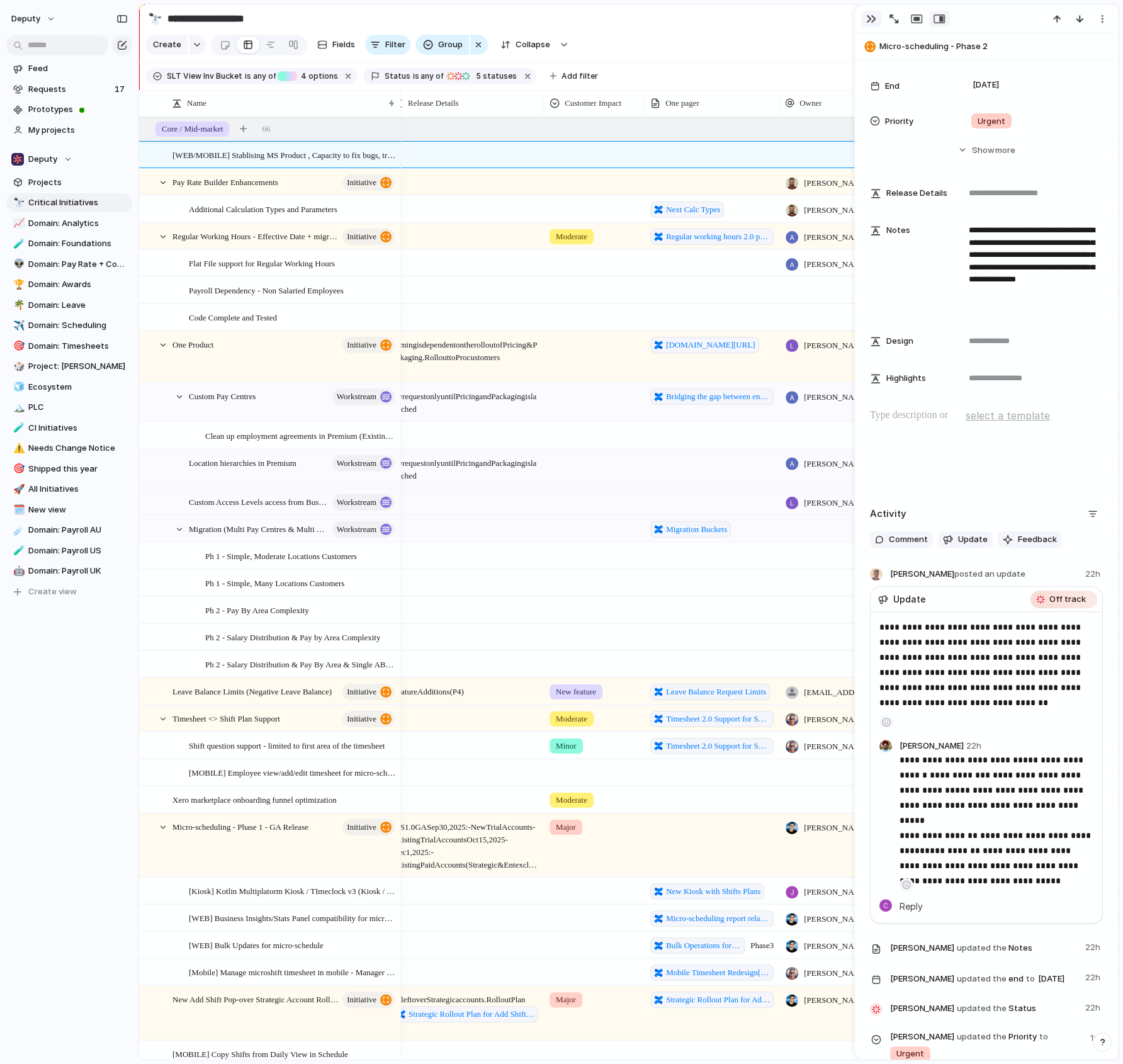
click at [872, 17] on div "button" at bounding box center [872, 19] width 10 height 10
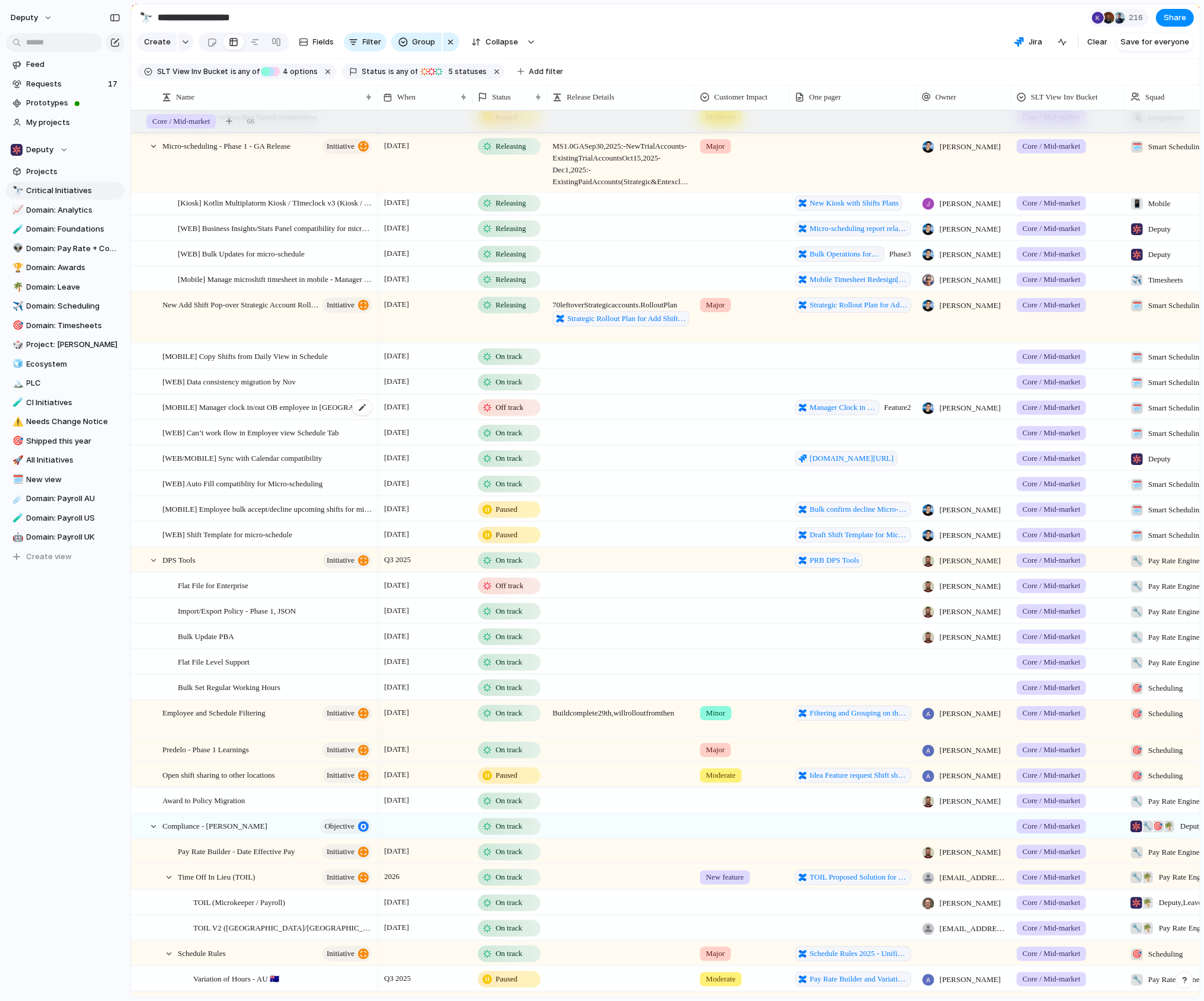
click at [295, 406] on span "[MOBILE] Manager clock in/out OB employee in [GEOGRAPHIC_DATA]" at bounding box center [268, 407] width 211 height 14
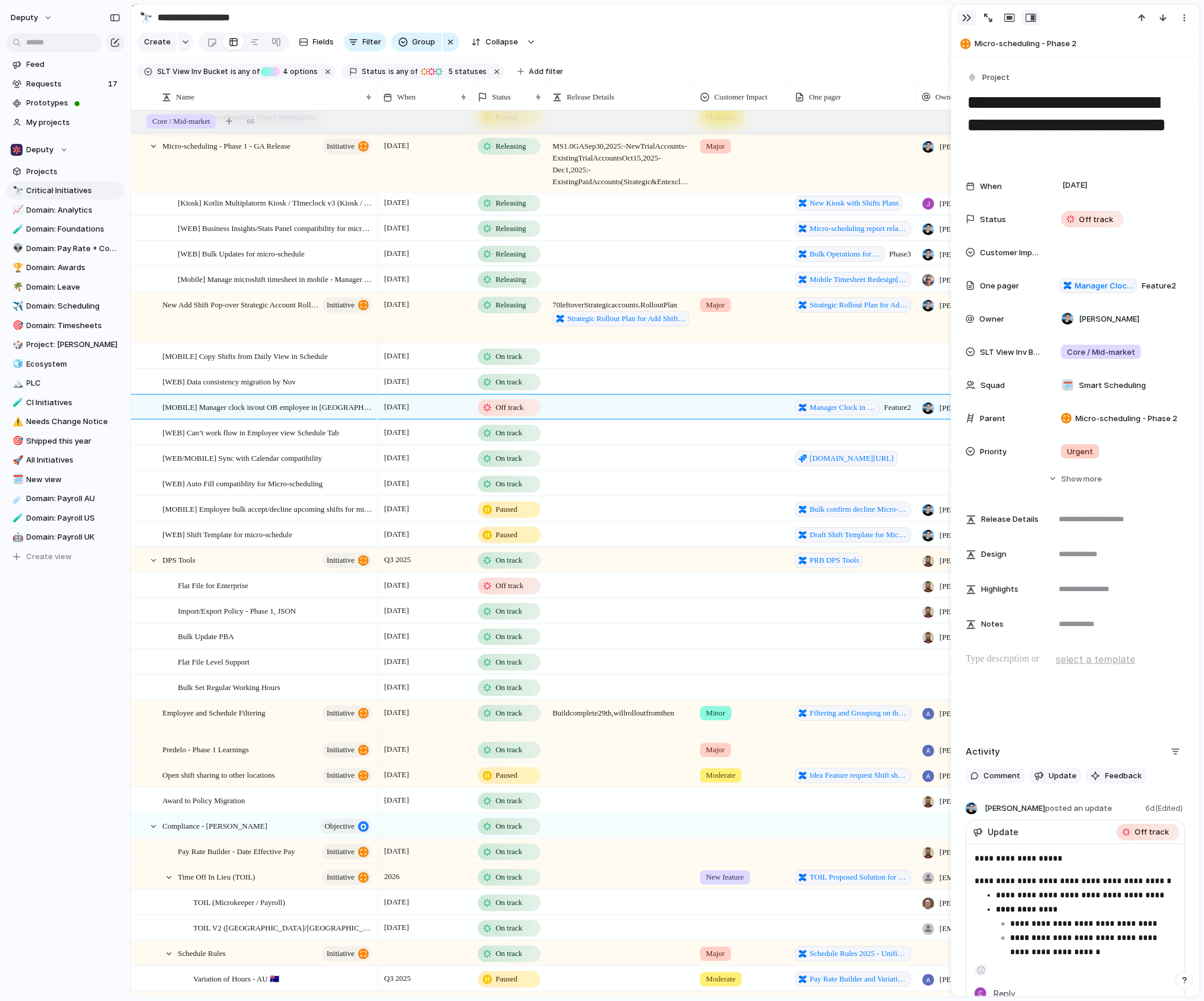
click at [943, 16] on button "button" at bounding box center [966, 18] width 19 height 16
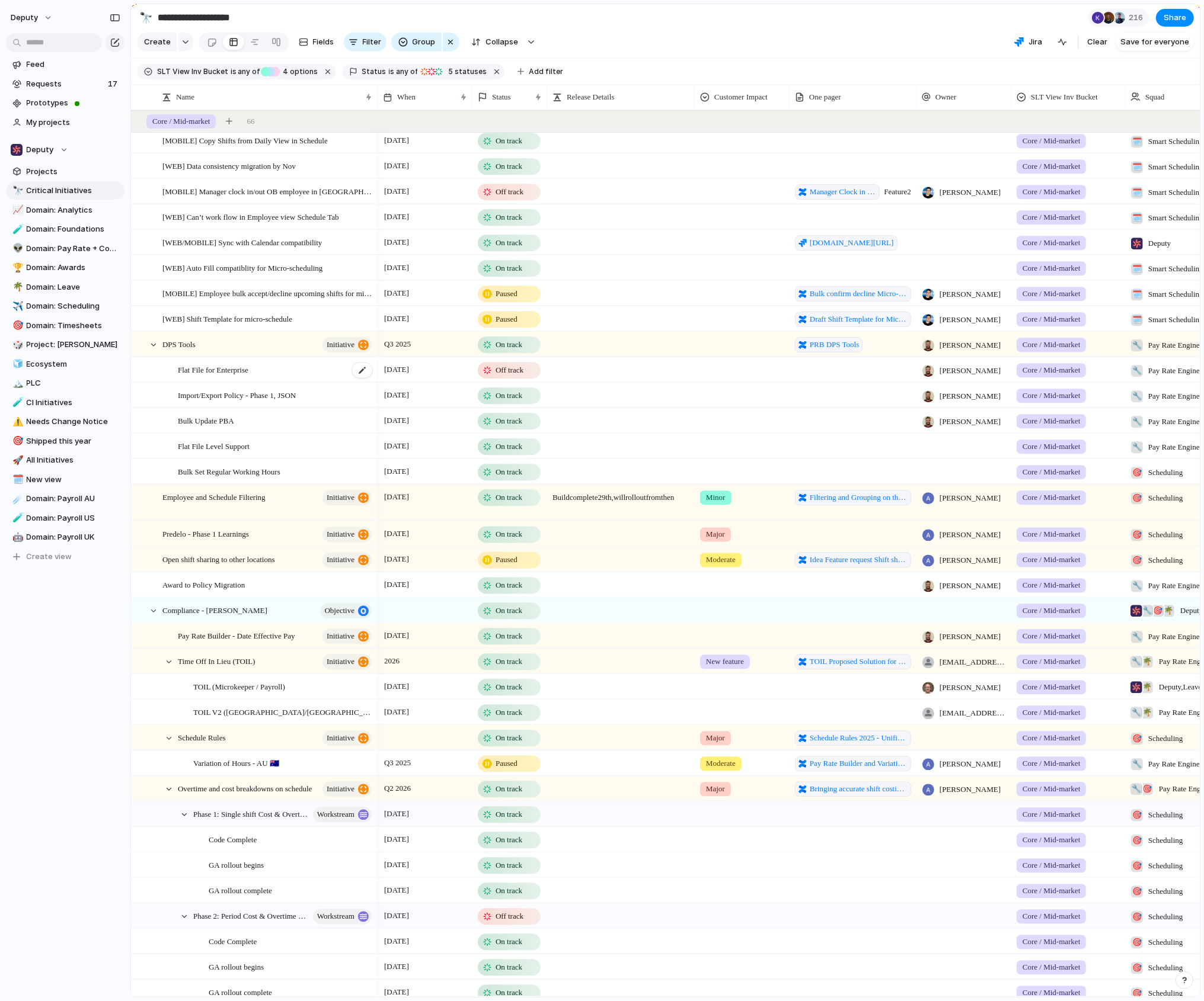
click at [325, 363] on div "Flat File for Enterprise" at bounding box center [276, 369] width 196 height 24
